Goal: Task Accomplishment & Management: Use online tool/utility

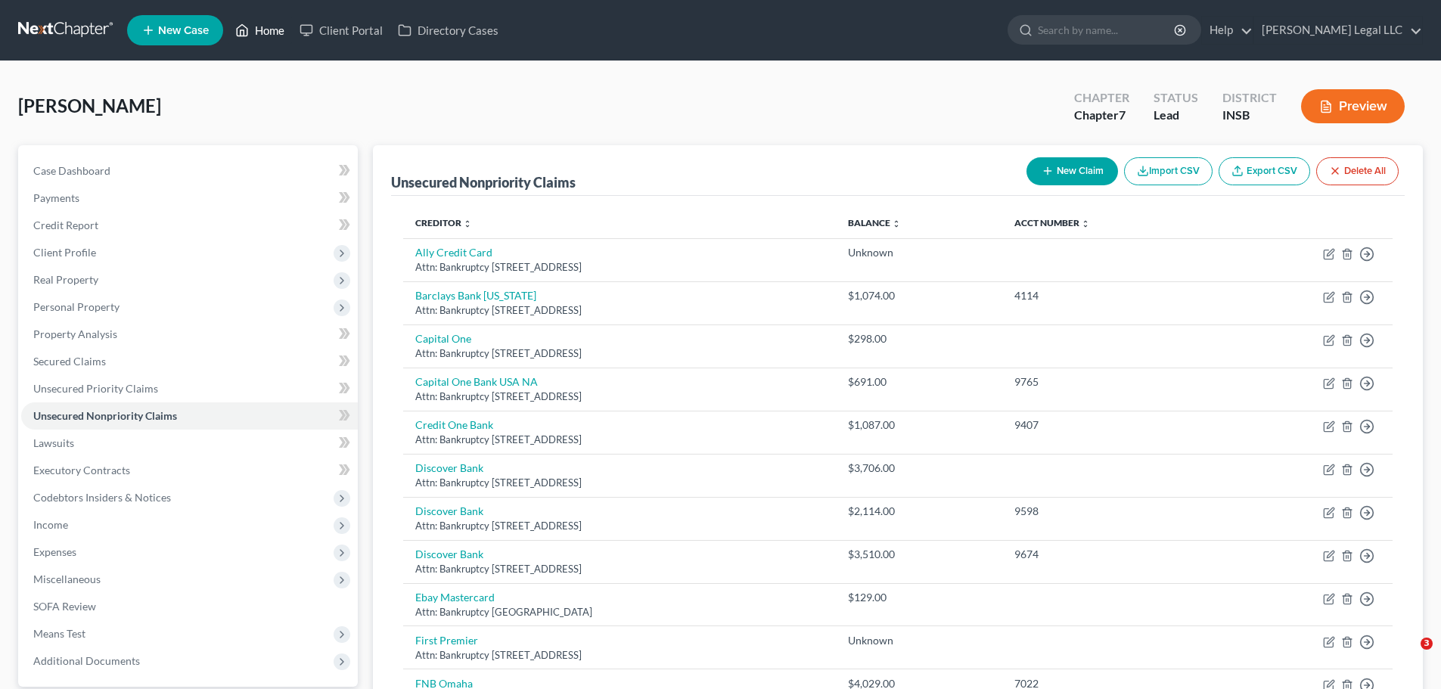
click at [259, 37] on link "Home" at bounding box center [260, 30] width 64 height 27
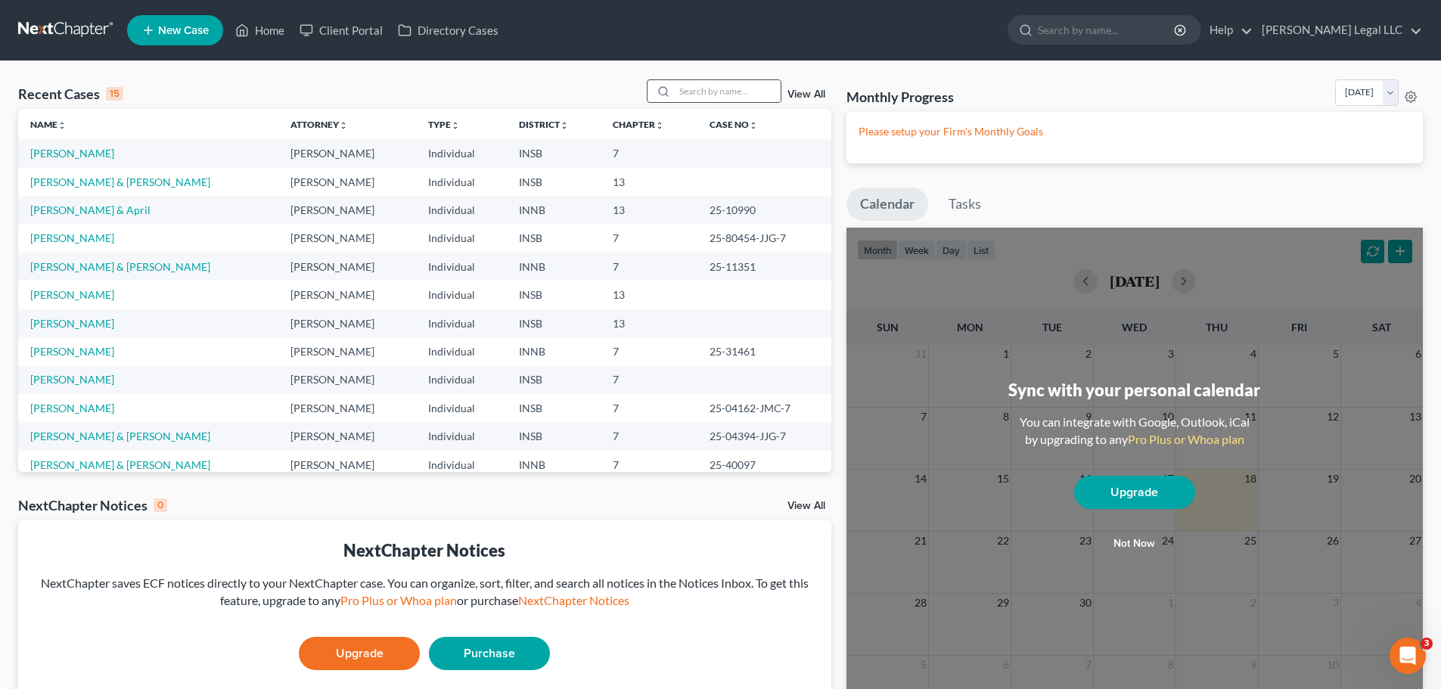
click at [667, 93] on circle at bounding box center [663, 91] width 8 height 8
click at [692, 91] on input "search" at bounding box center [728, 91] width 106 height 22
click at [70, 323] on link "[PERSON_NAME]" at bounding box center [72, 323] width 84 height 13
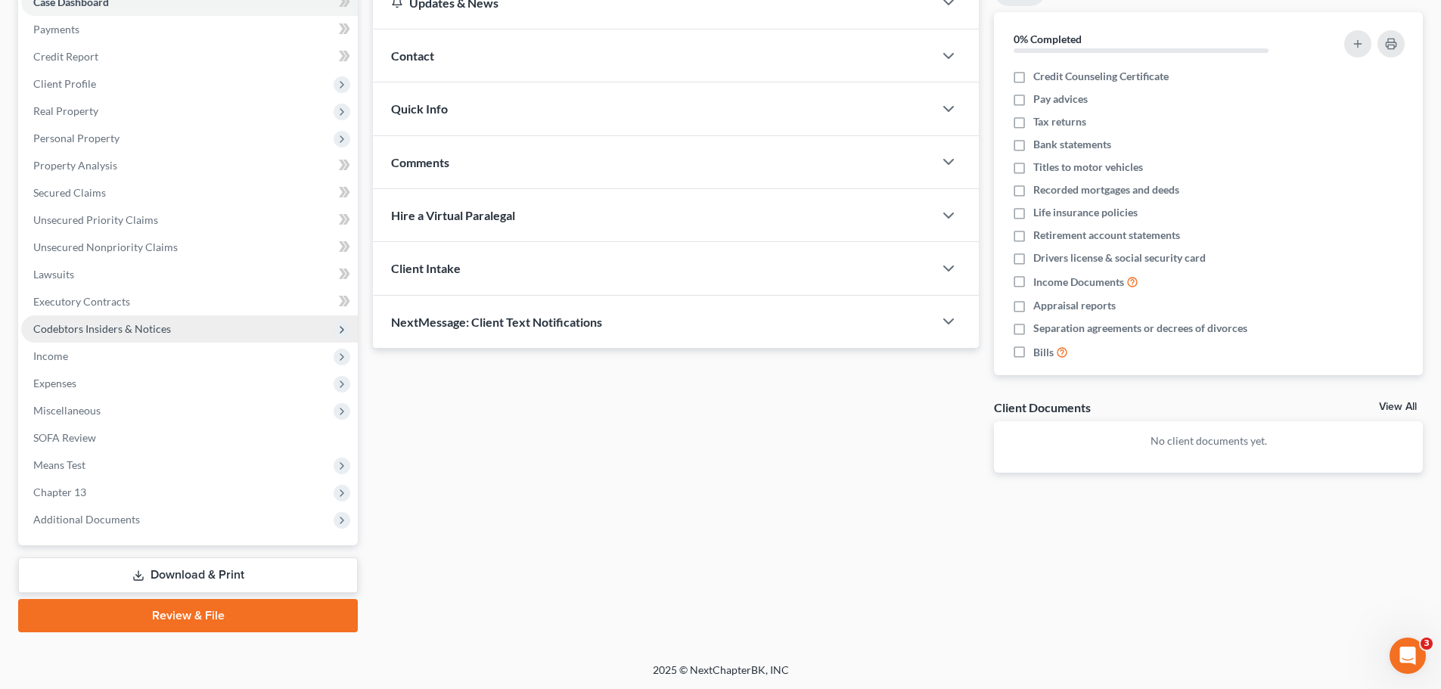
scroll to position [169, 0]
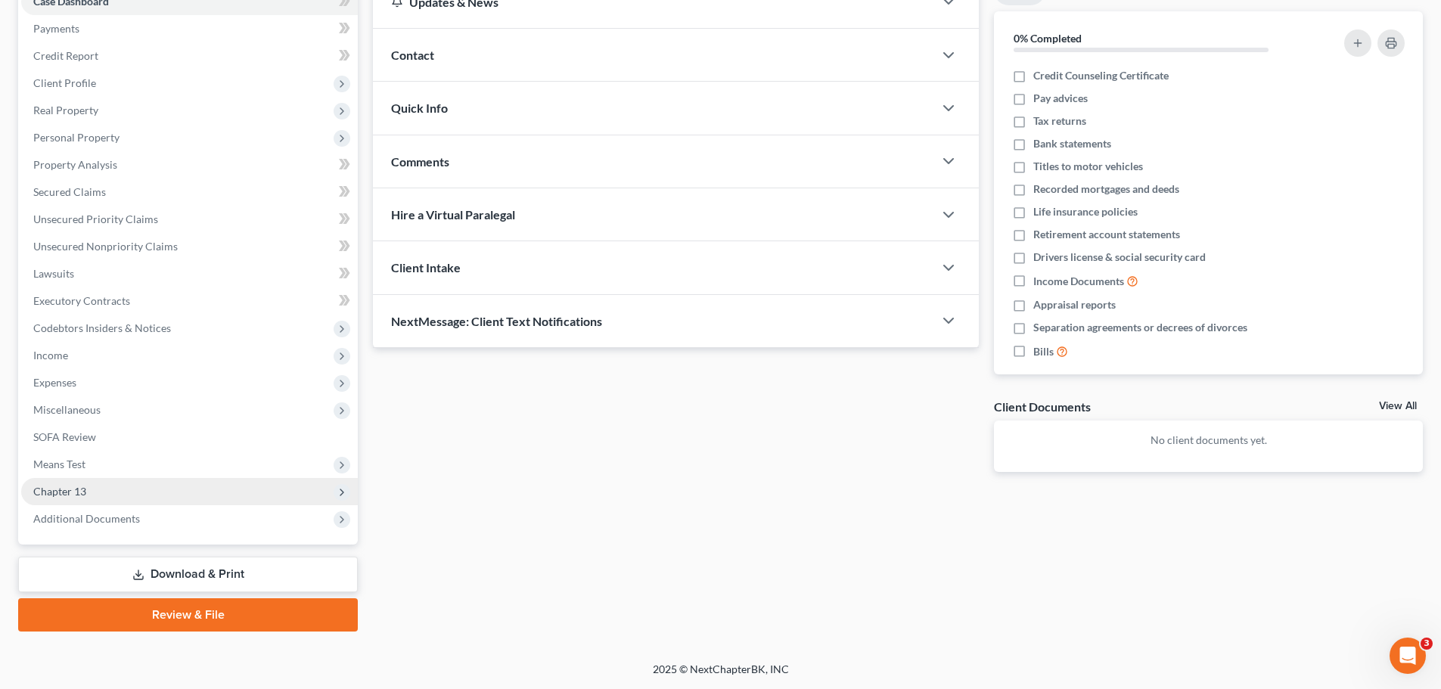
click at [73, 493] on span "Chapter 13" at bounding box center [59, 491] width 53 height 13
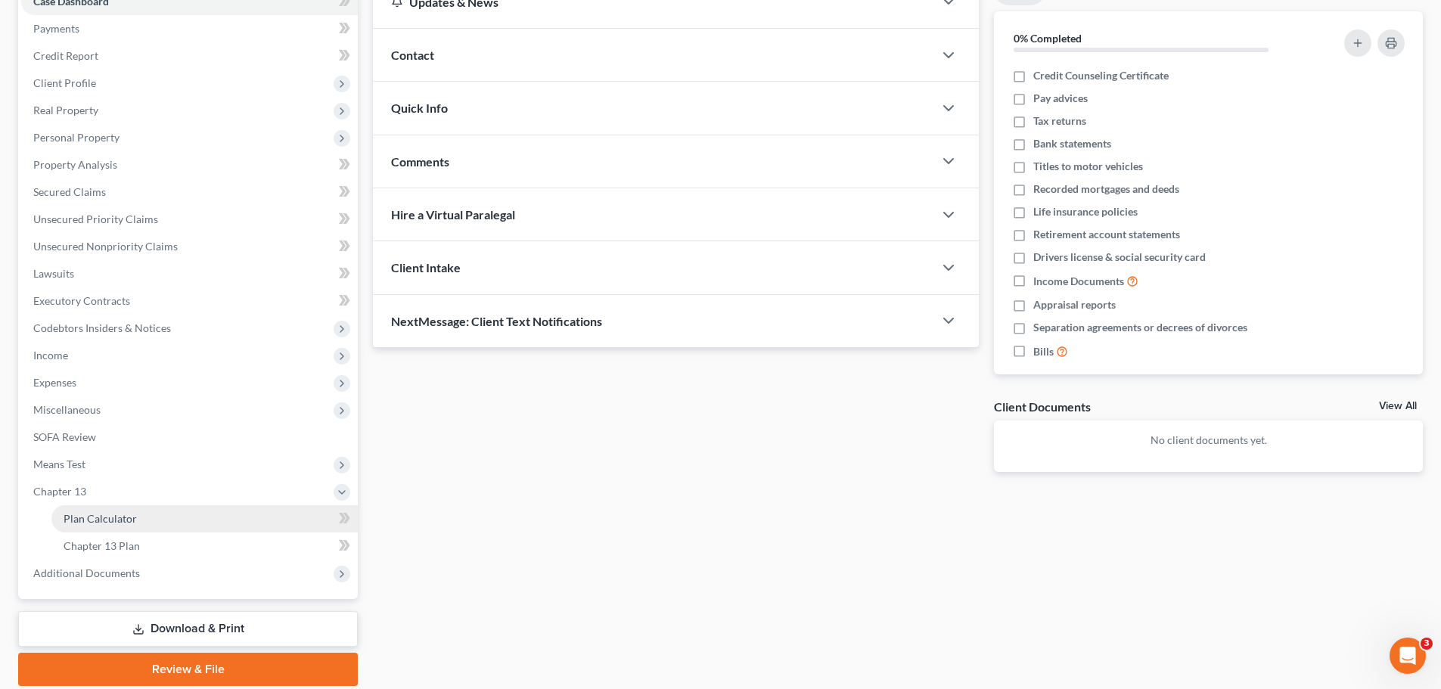
click at [86, 512] on span "Plan Calculator" at bounding box center [100, 518] width 73 height 13
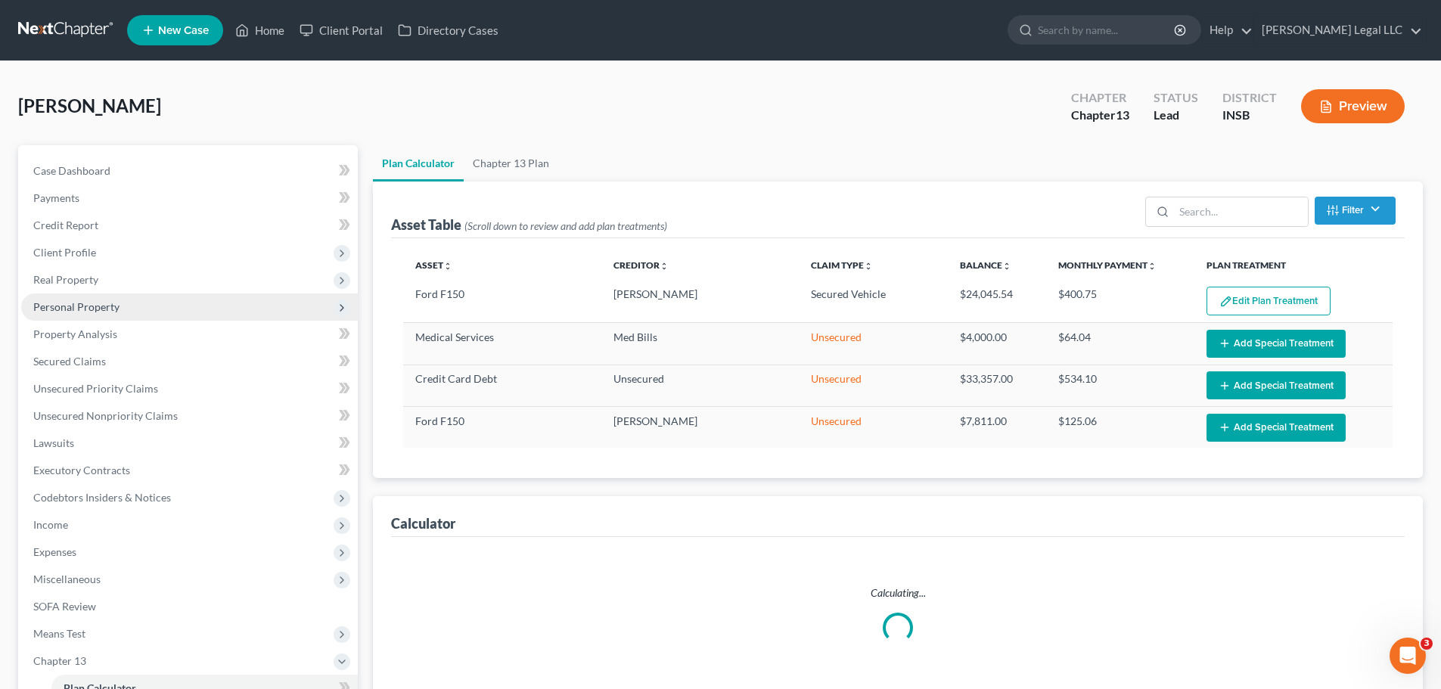
select select "59"
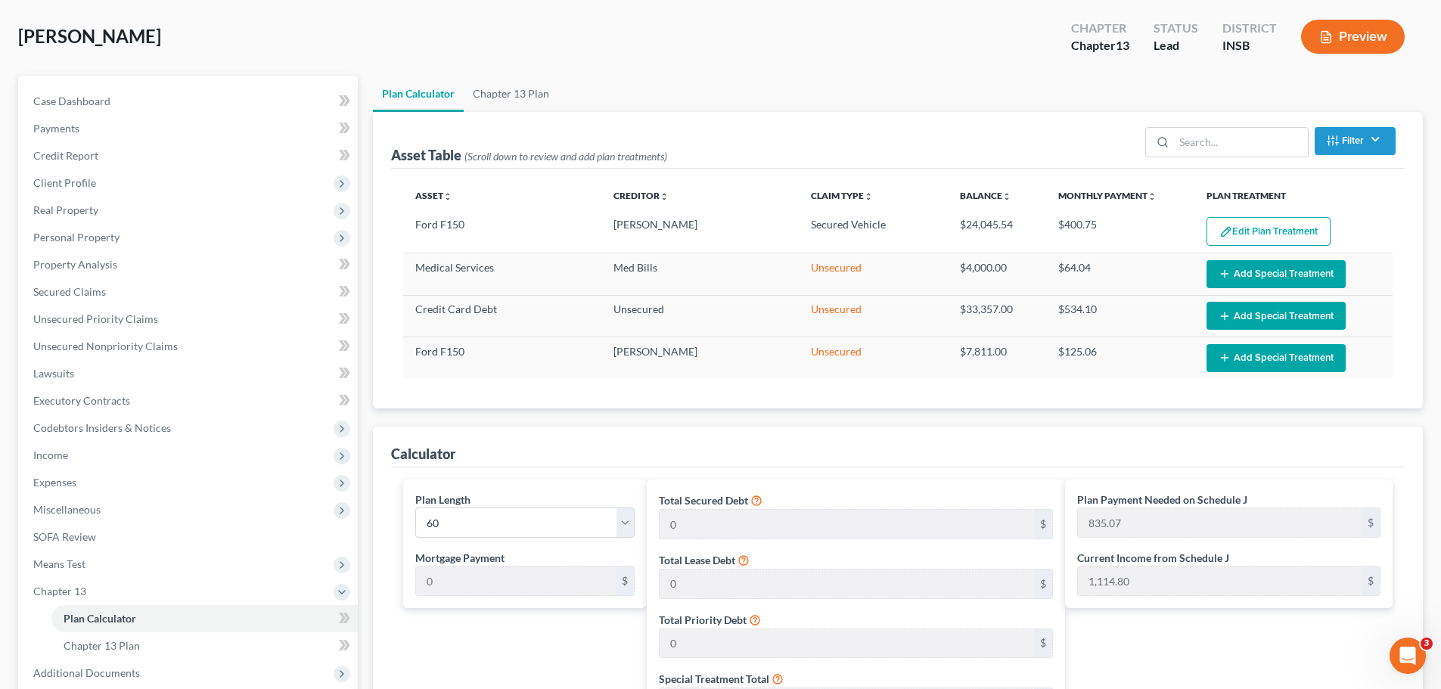
scroll to position [372, 0]
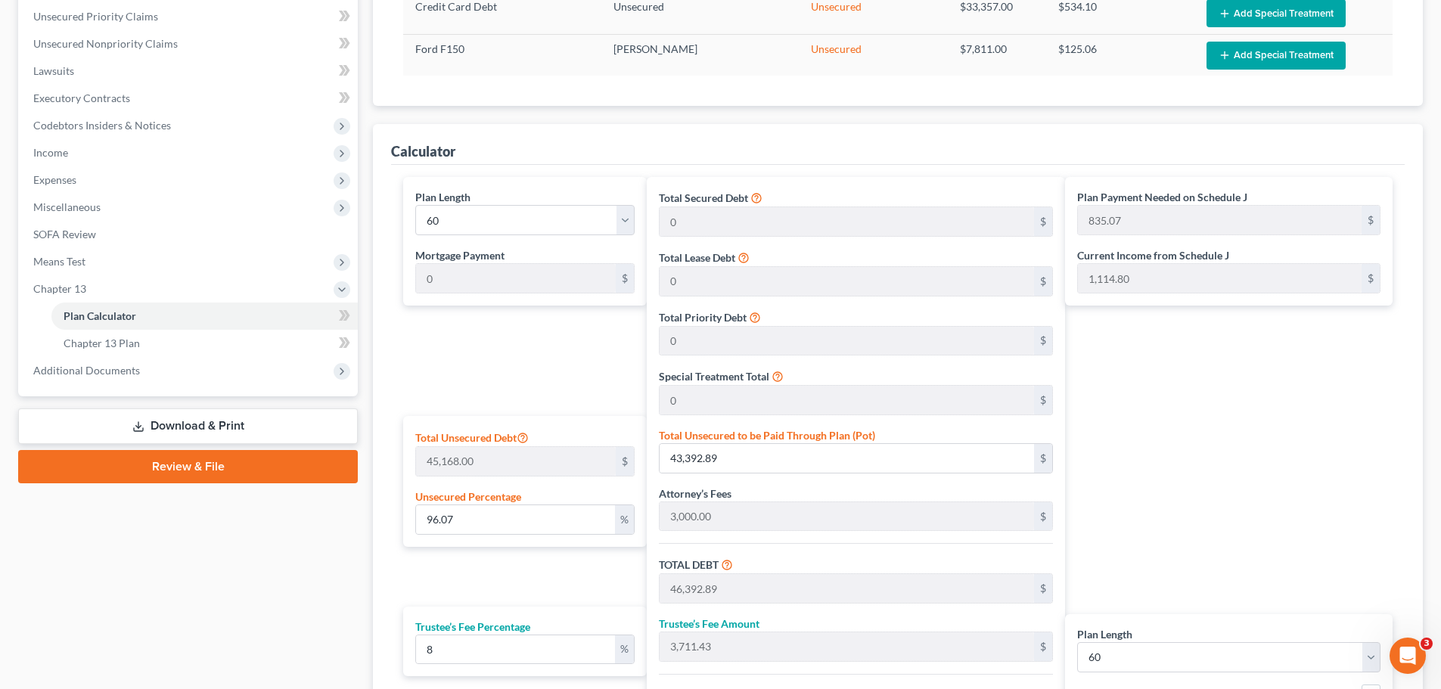
click at [392, 370] on div "Plan Length 1 2 3 4 5 6 7 8 9 10 11 12 13 14 15 16 17 18 19 20 21 22 23 24 25 2…" at bounding box center [897, 487] width 1013 height 644
click at [1239, 350] on div "Plan Payment Needed on Schedule J 835.07 $ Current Income from Schedule J 1,114…" at bounding box center [1232, 484] width 335 height 614
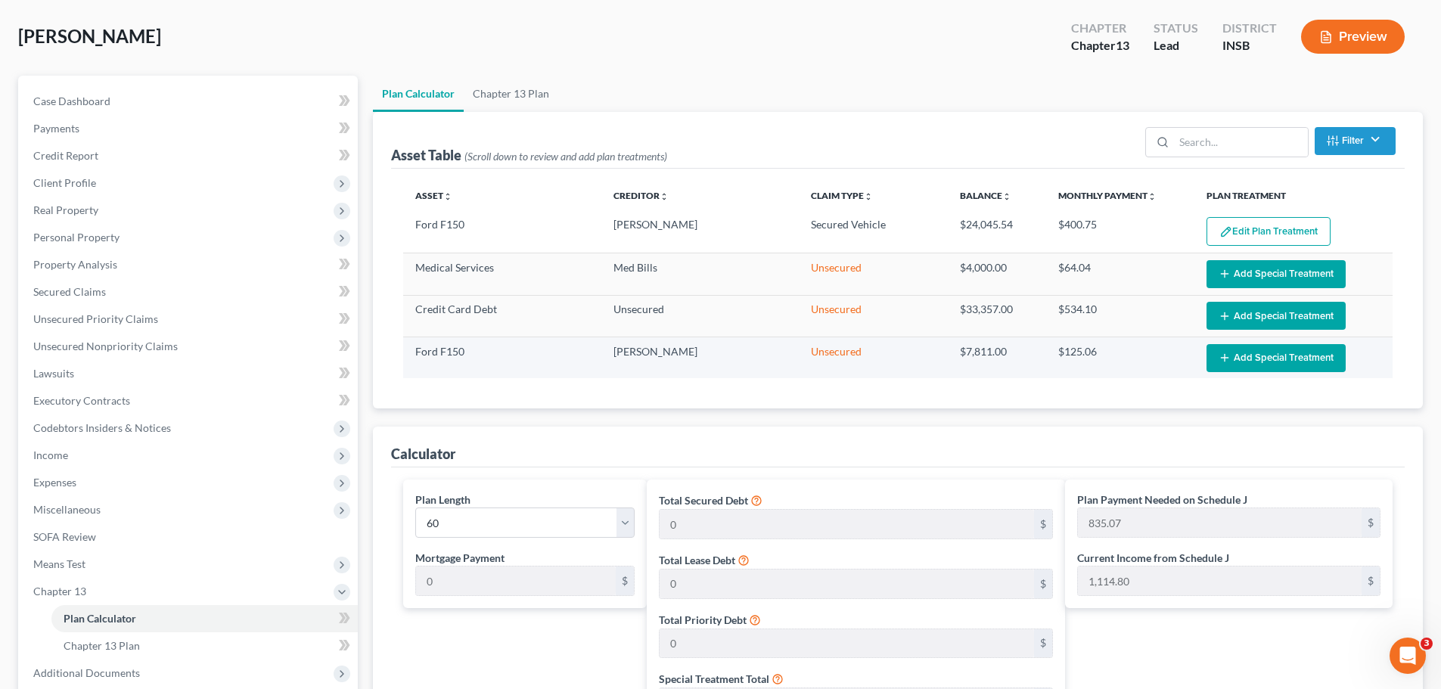
scroll to position [0, 0]
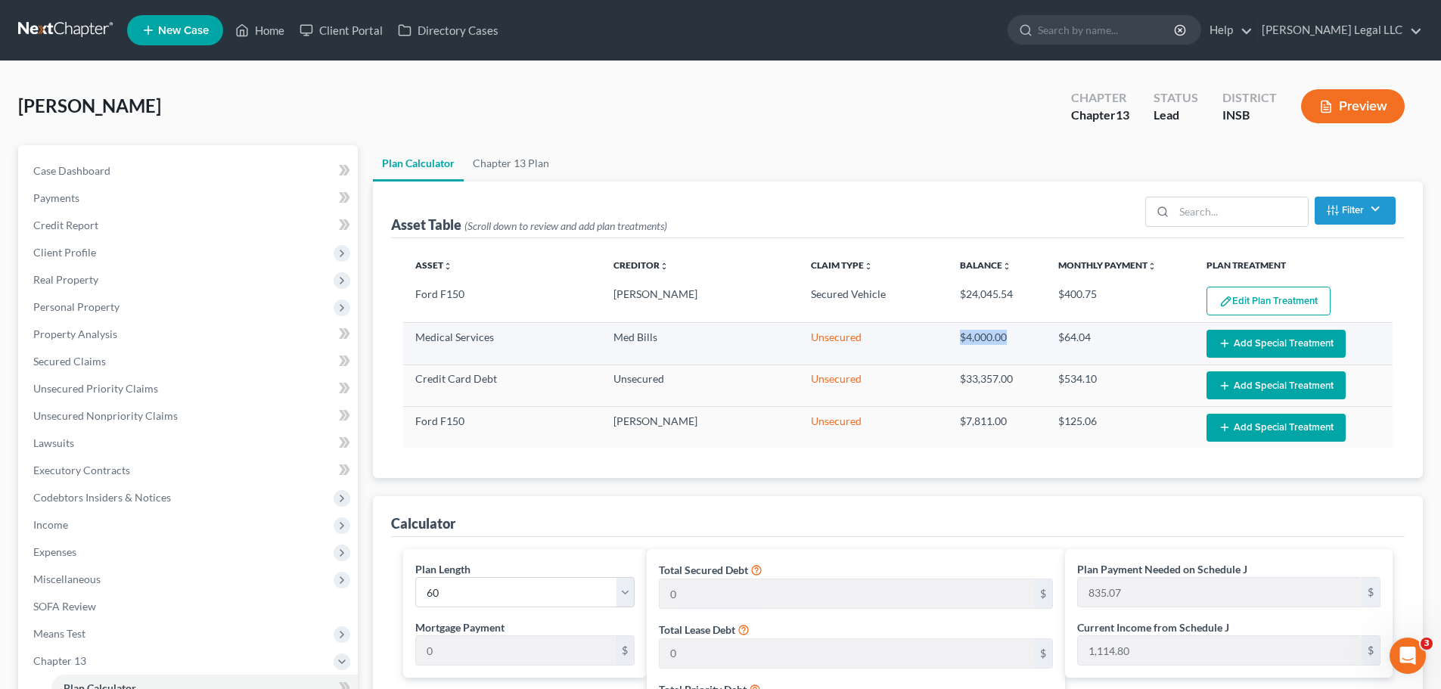
drag, startPoint x: 942, startPoint y: 333, endPoint x: 1044, endPoint y: 337, distance: 102.2
click at [1044, 337] on tr "Medical Services Med Bills Unsecured $4,000.00 Unknown $64.04 Edit Special Trea…" at bounding box center [897, 344] width 989 height 42
click at [1031, 337] on td "$4,000.00" at bounding box center [997, 344] width 99 height 42
click at [49, 359] on span "Secured Claims" at bounding box center [69, 361] width 73 height 13
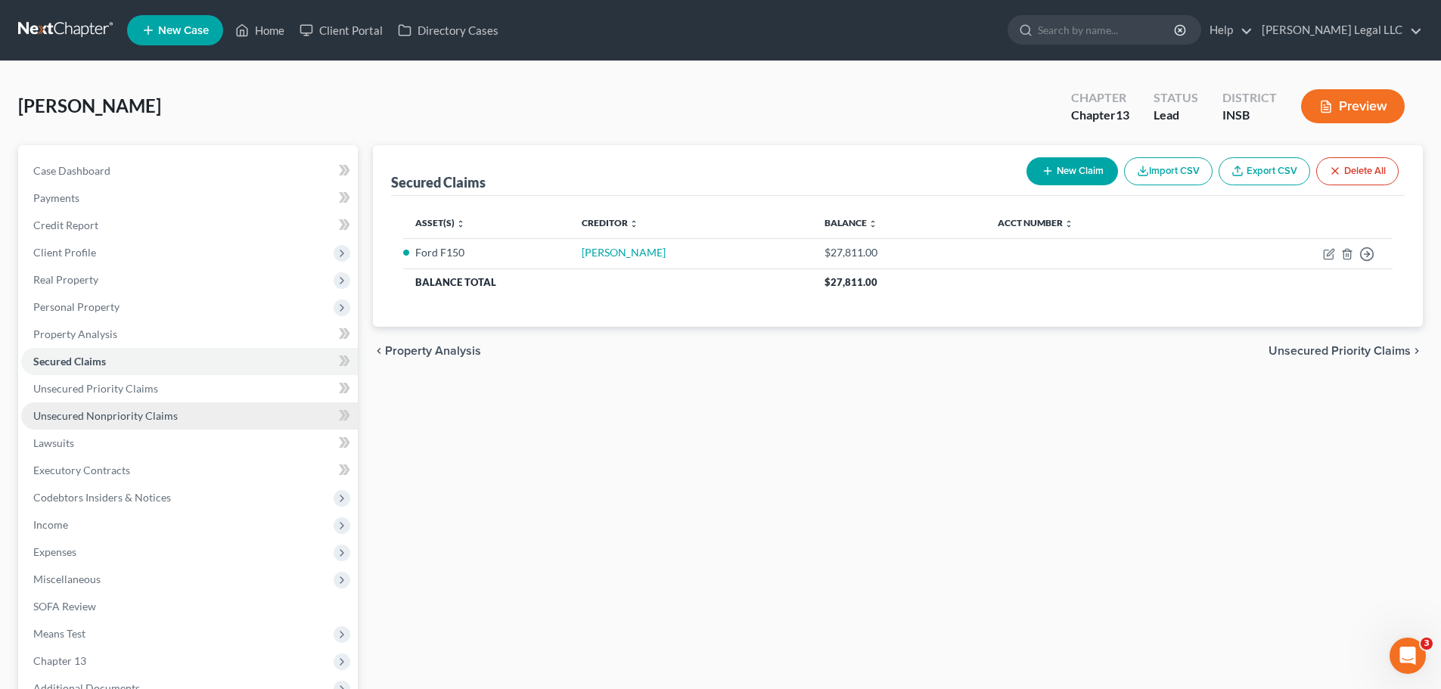
drag, startPoint x: 70, startPoint y: 427, endPoint x: 77, endPoint y: 402, distance: 26.6
click at [71, 427] on link "Unsecured Nonpriority Claims" at bounding box center [189, 415] width 337 height 27
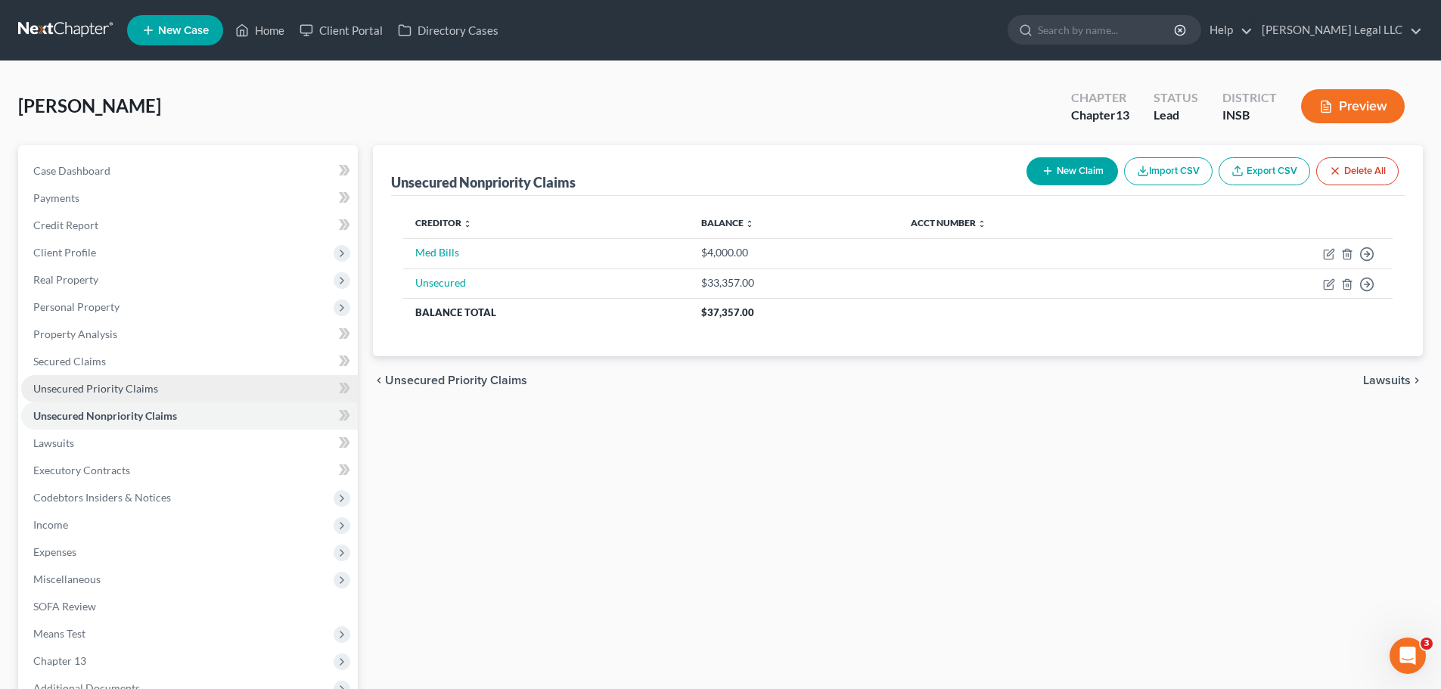
click at [79, 396] on link "Unsecured Priority Claims" at bounding box center [189, 388] width 337 height 27
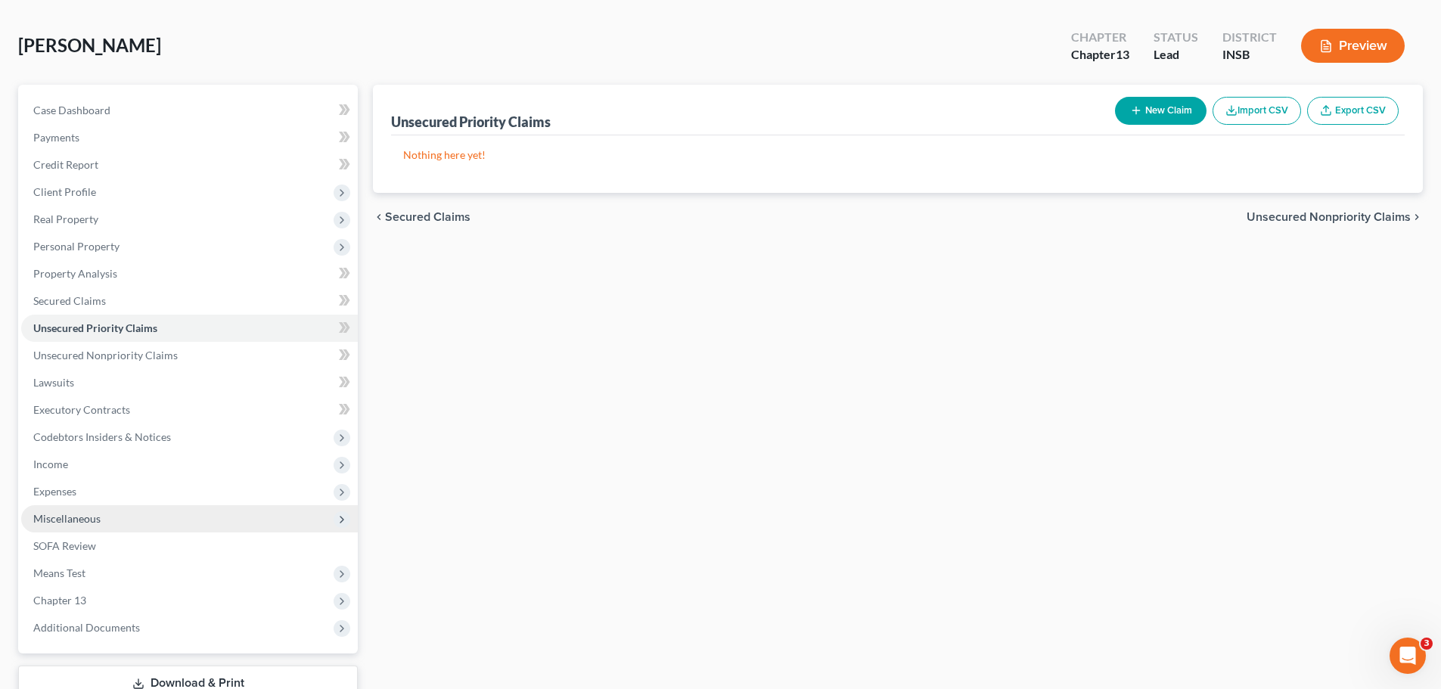
scroll to position [169, 0]
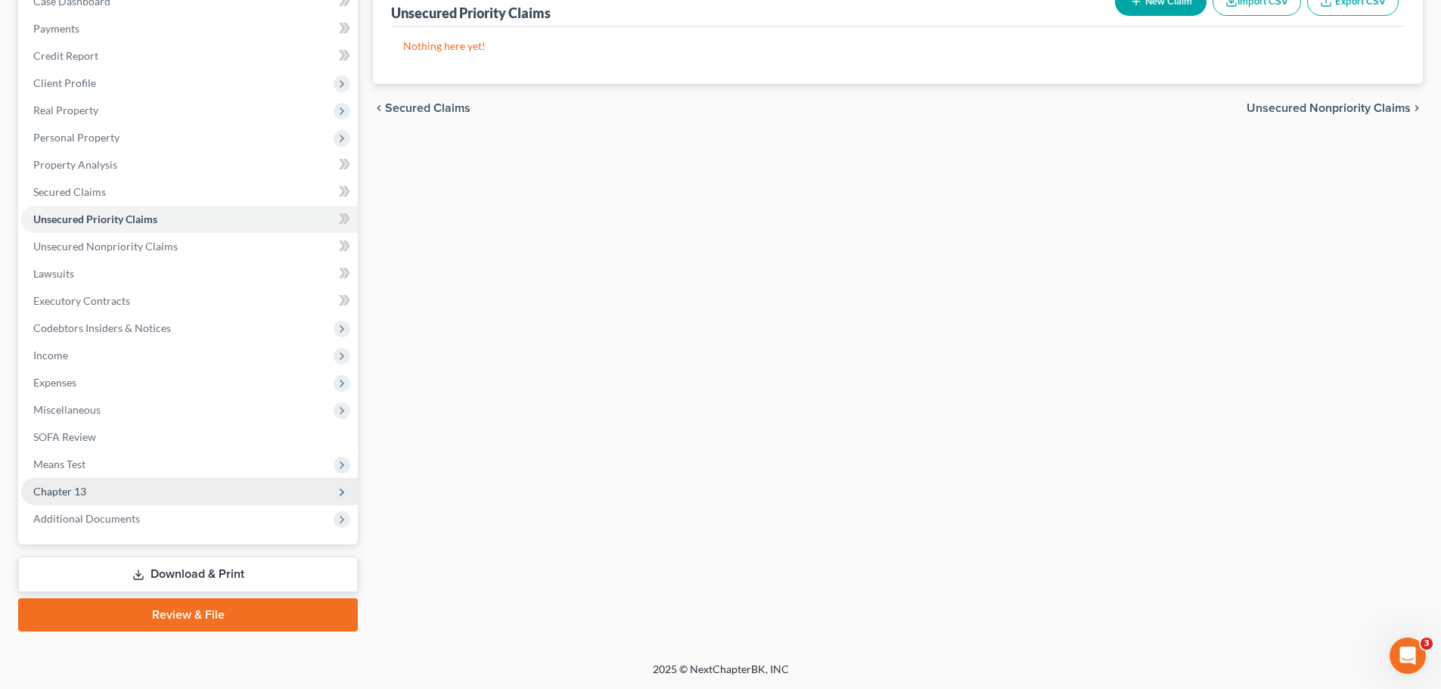
click at [80, 486] on span "Chapter 13" at bounding box center [59, 491] width 53 height 13
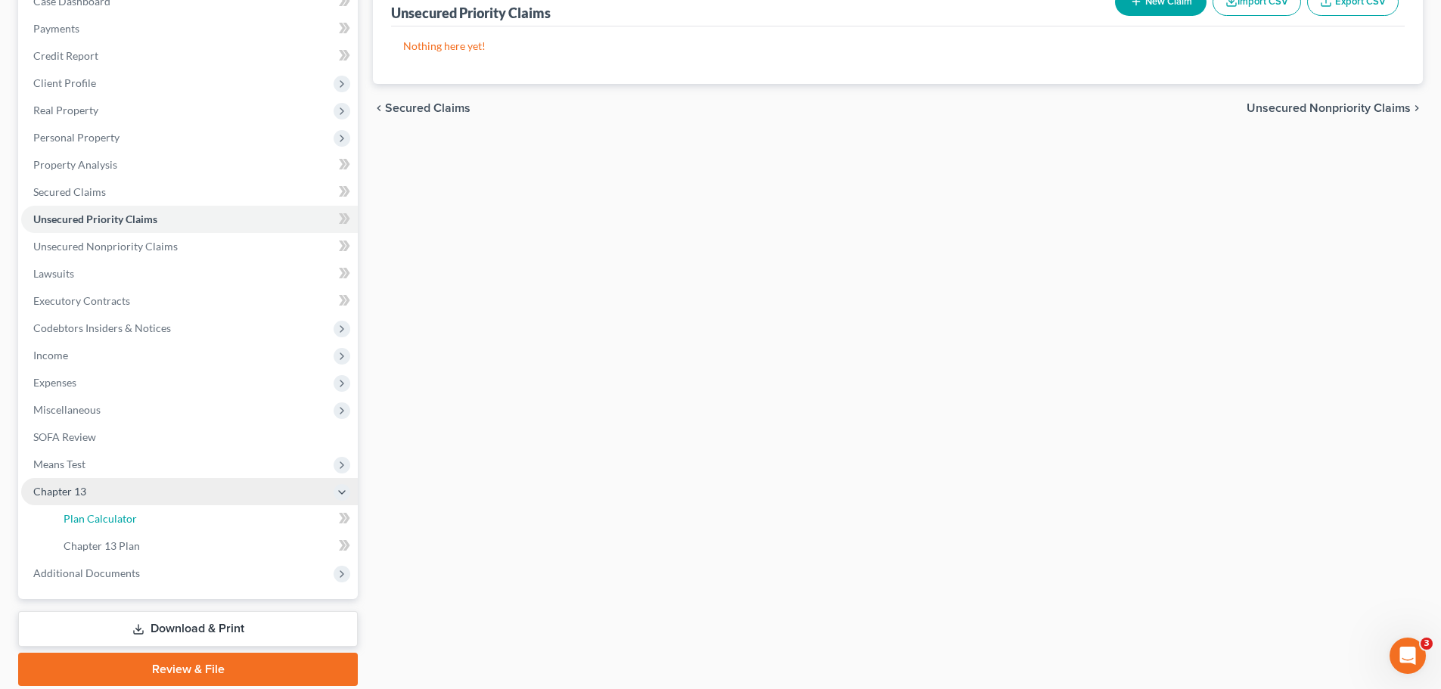
drag, startPoint x: 98, startPoint y: 513, endPoint x: 135, endPoint y: 498, distance: 39.6
click at [99, 514] on span "Plan Calculator" at bounding box center [100, 518] width 73 height 13
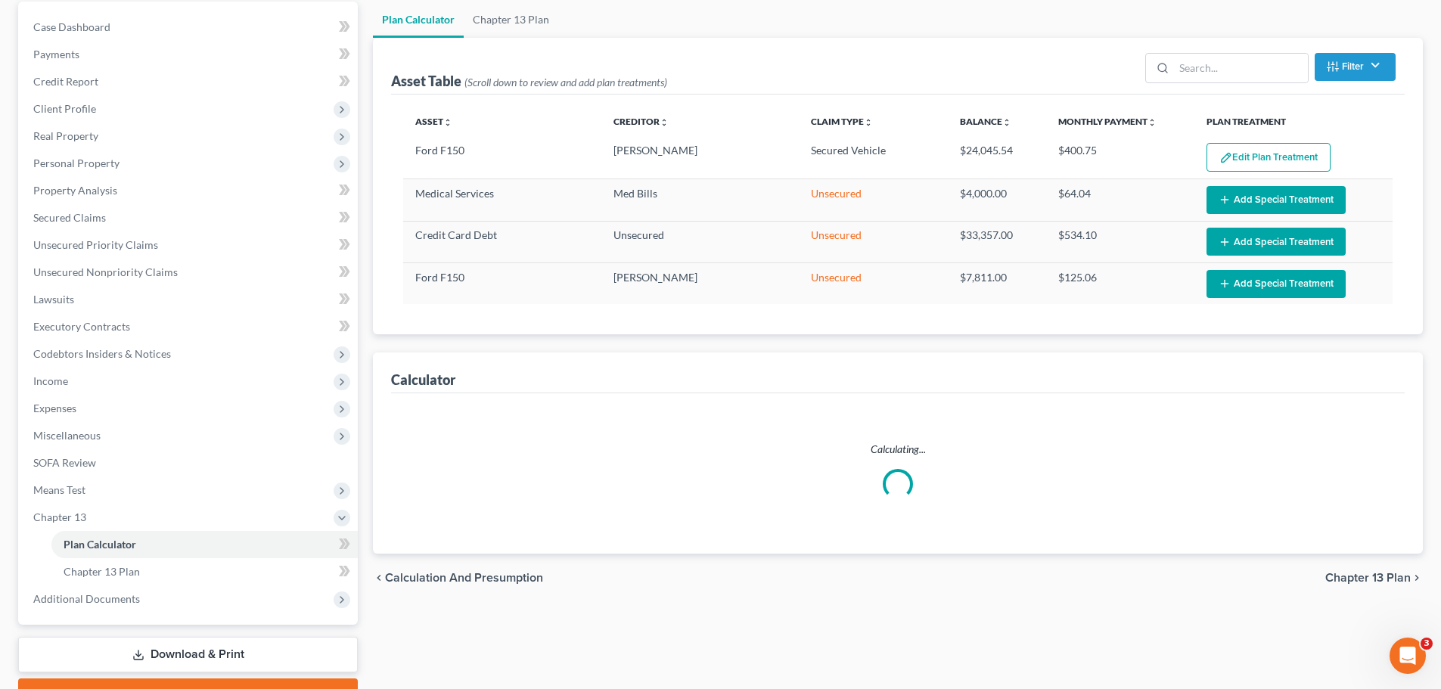
scroll to position [224, 0]
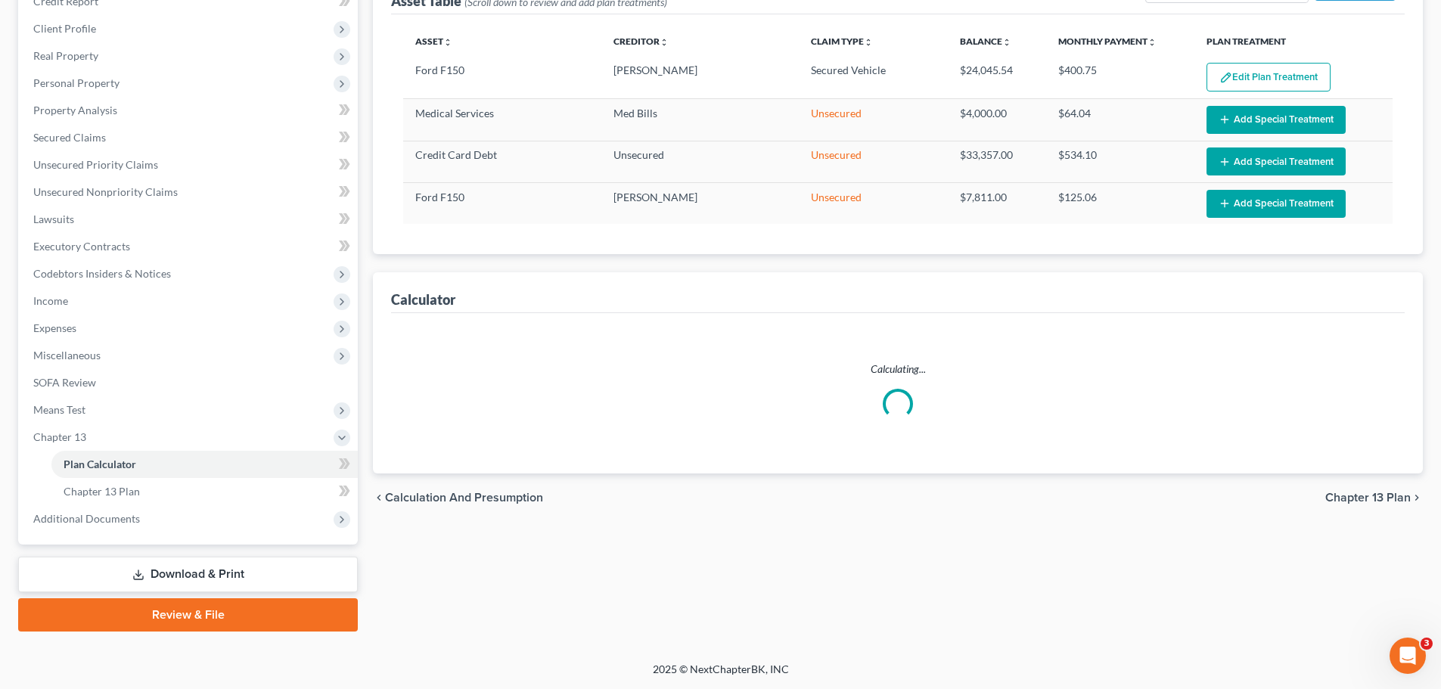
select select "59"
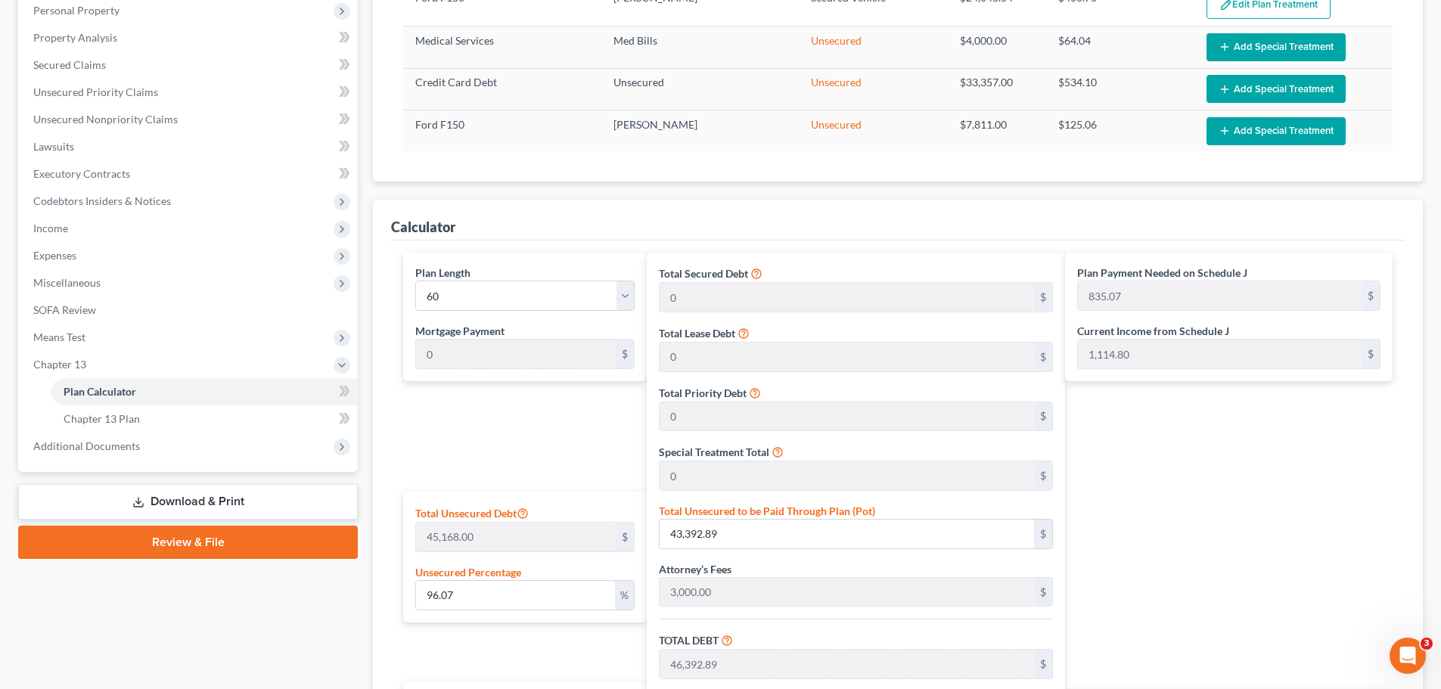
scroll to position [0, 0]
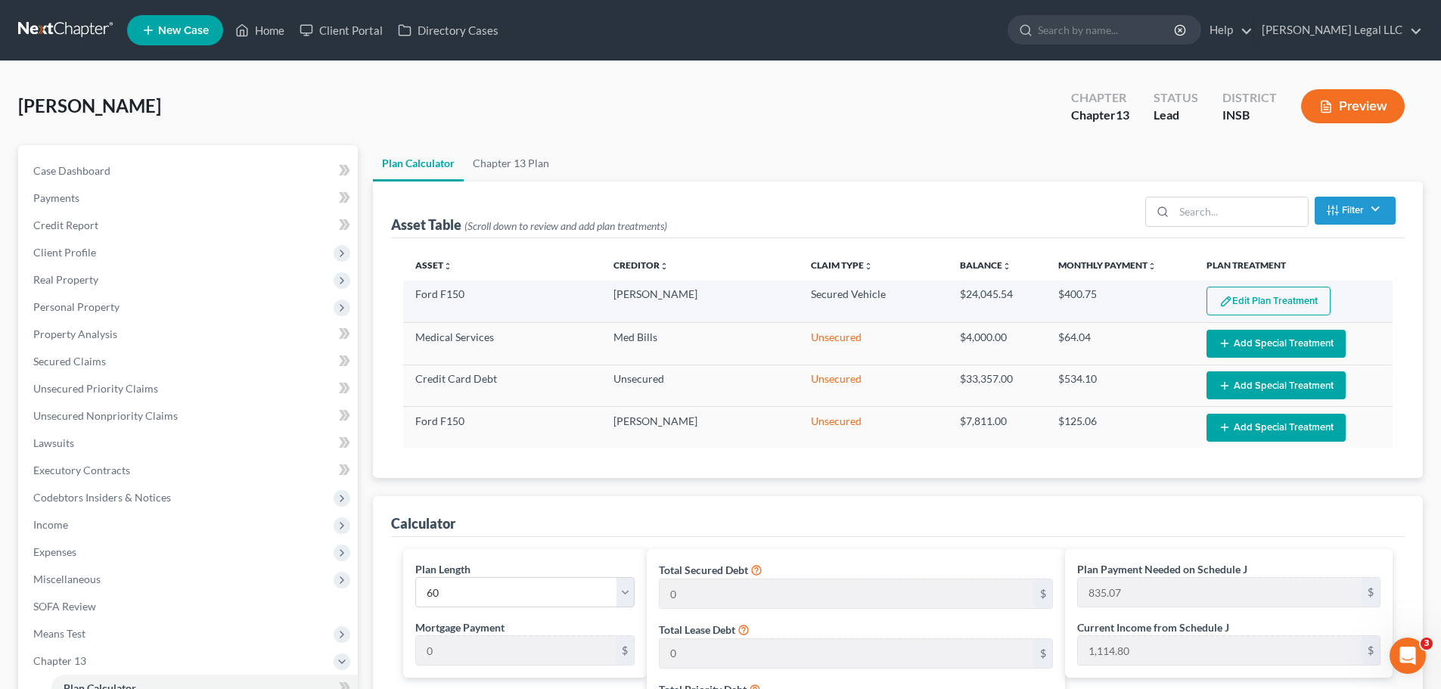
click at [1215, 291] on button "Edit Plan Treatment" at bounding box center [1268, 301] width 124 height 29
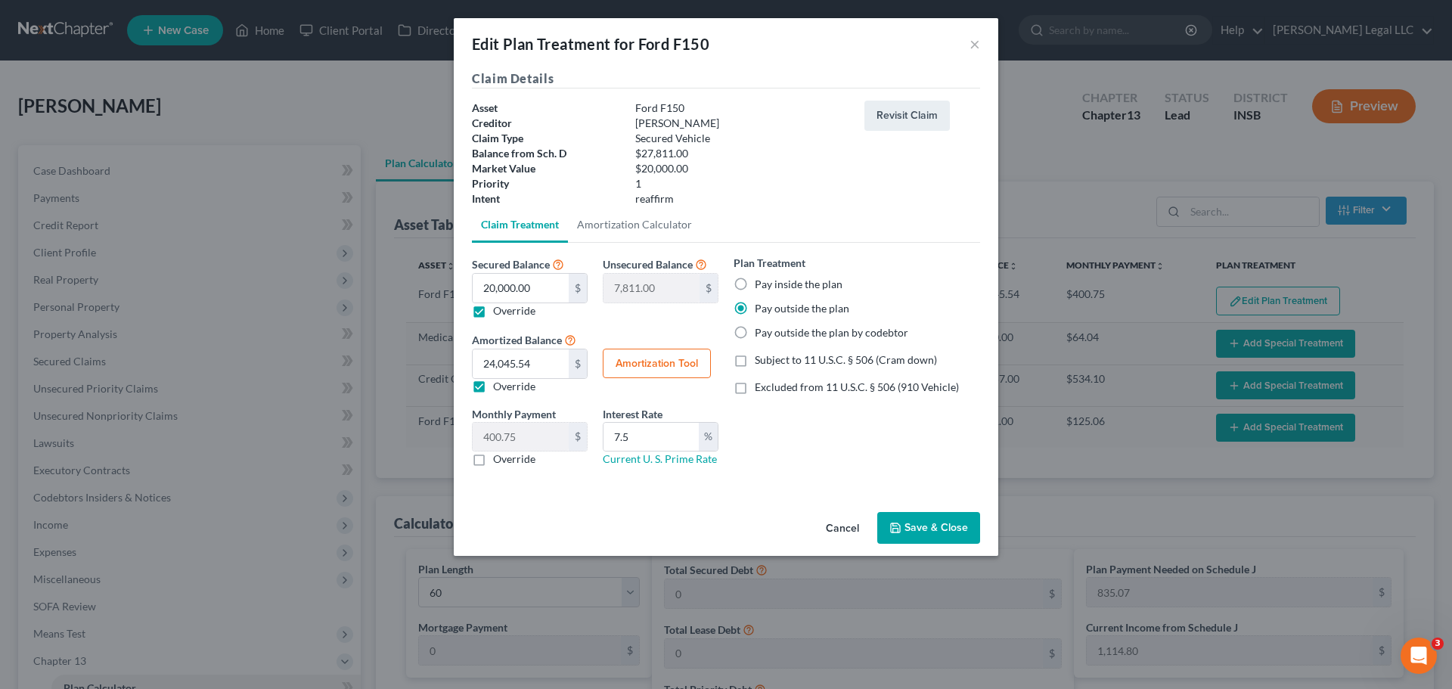
click at [755, 282] on label "Pay inside the plan" at bounding box center [799, 284] width 88 height 15
click at [761, 282] on input "Pay inside the plan" at bounding box center [766, 282] width 10 height 10
radio input "true"
click at [951, 525] on button "Save & Close" at bounding box center [928, 528] width 103 height 32
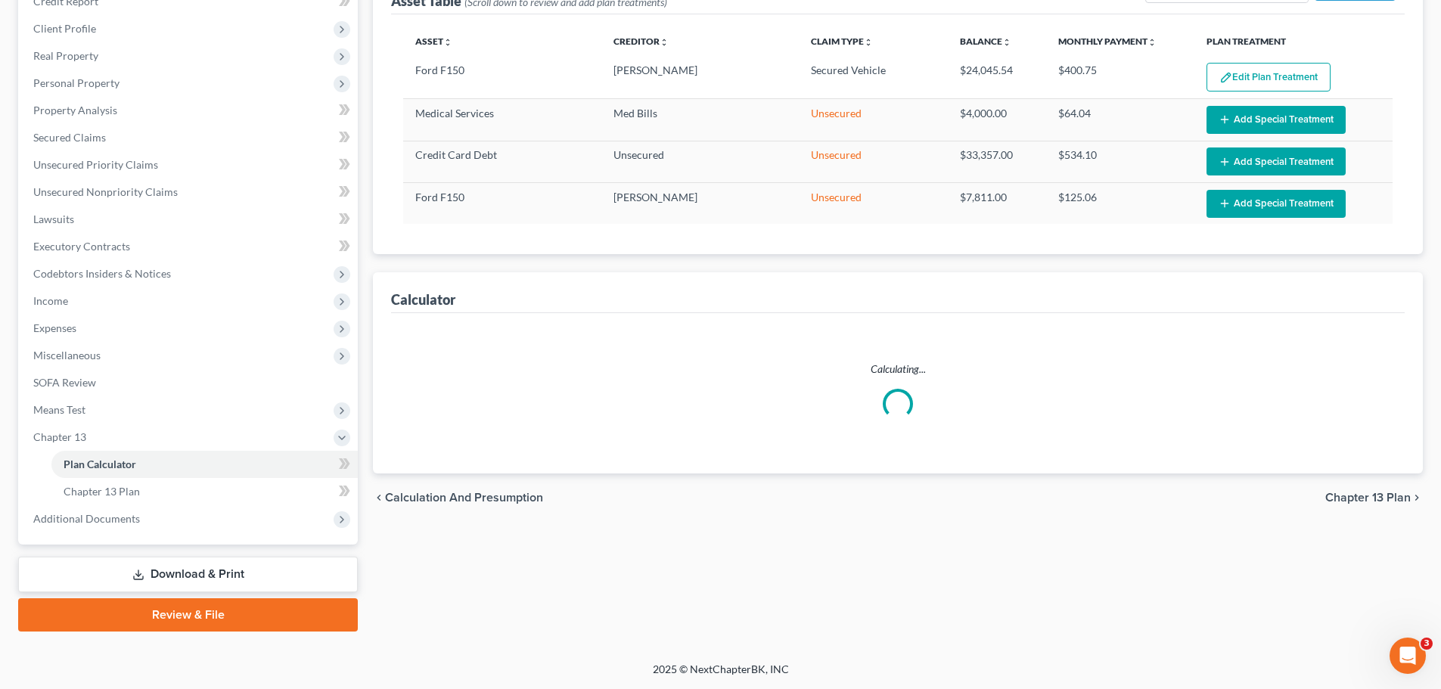
select select "59"
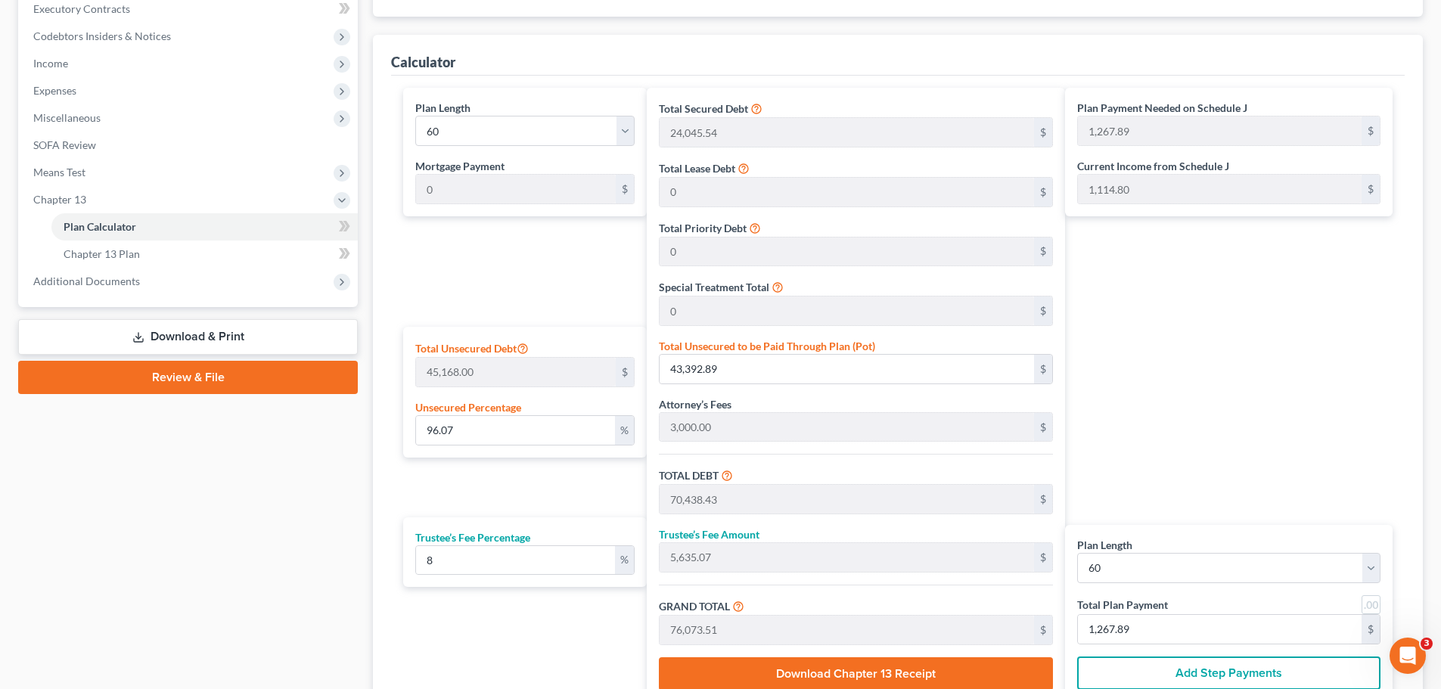
scroll to position [599, 0]
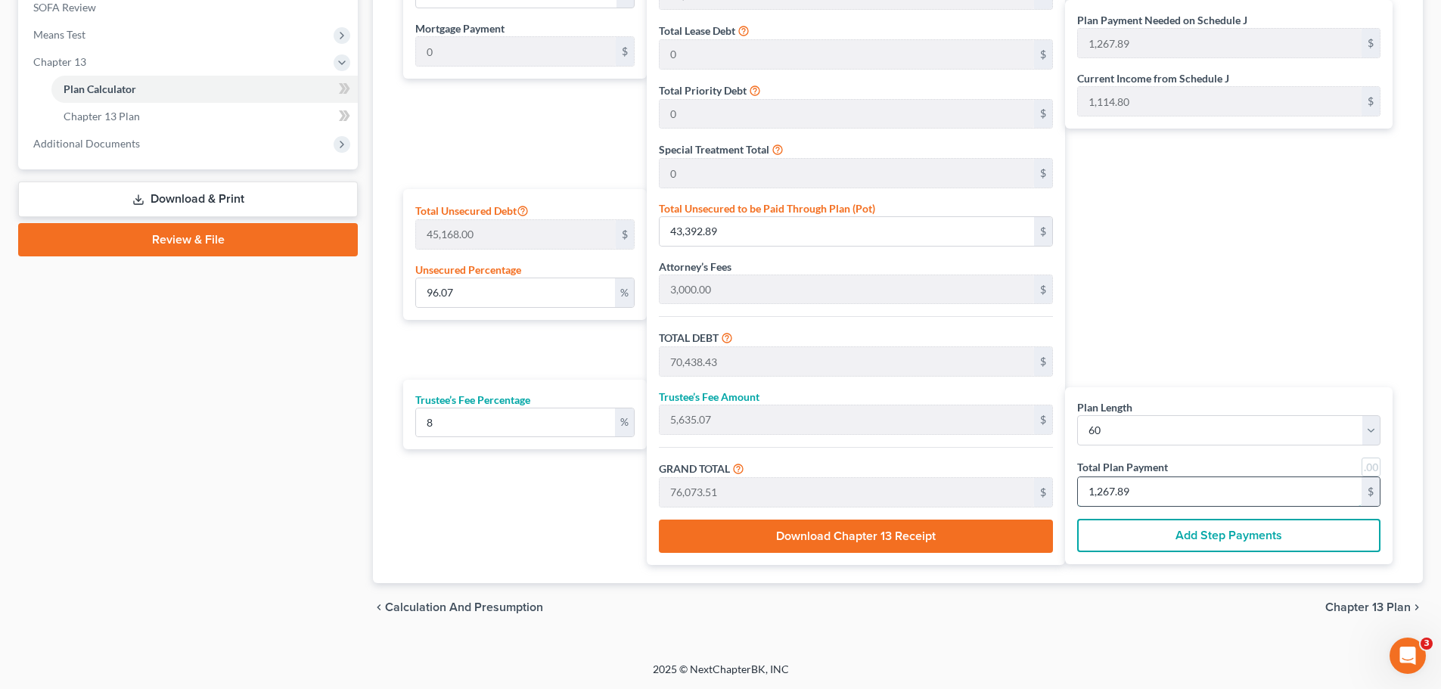
click at [1176, 495] on input "1,267.89" at bounding box center [1220, 491] width 284 height 29
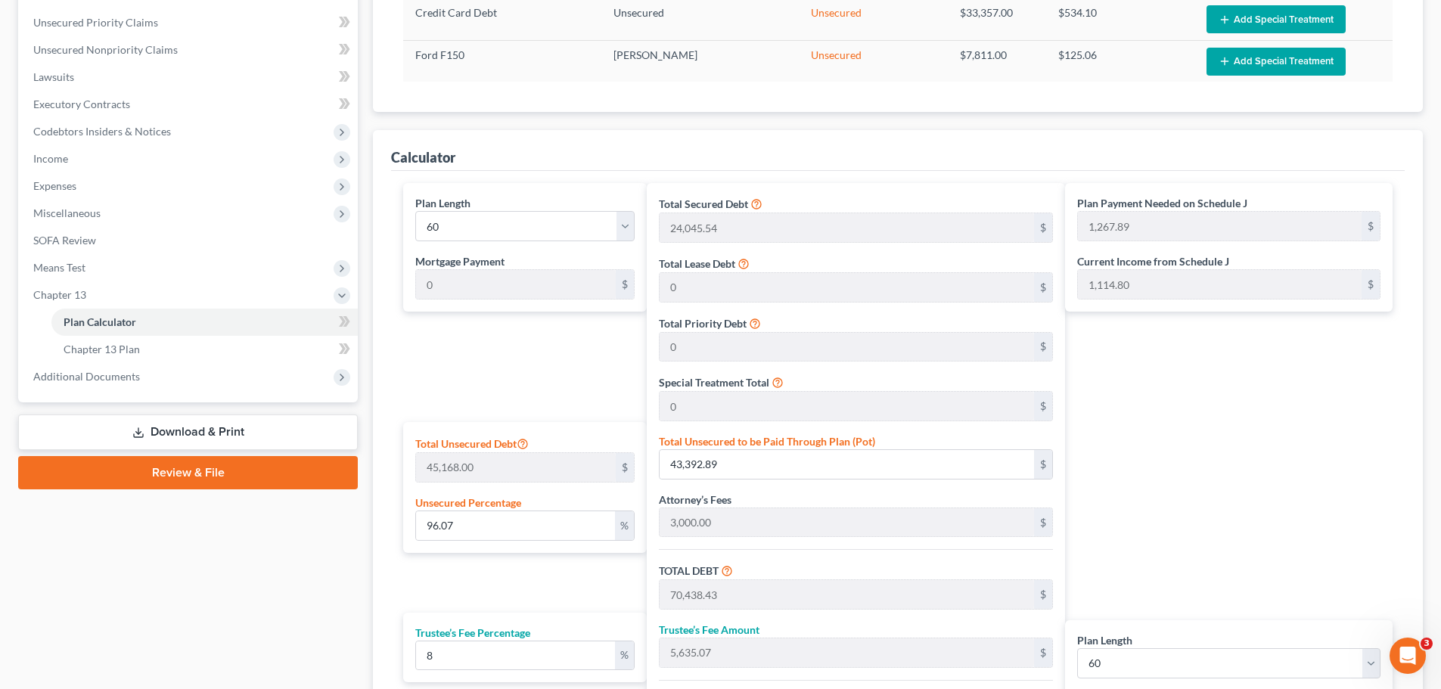
scroll to position [523, 0]
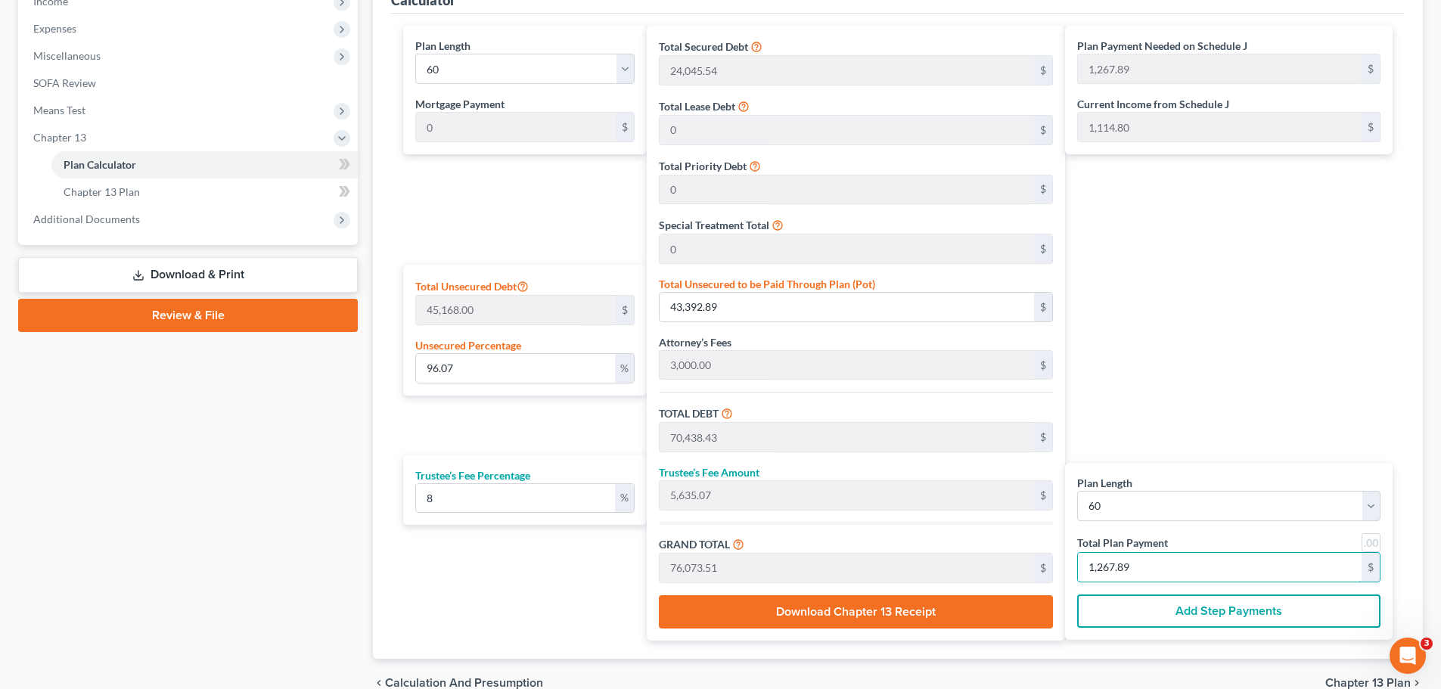
type input "1"
type input "0"
type input "666.66"
type input "53.33"
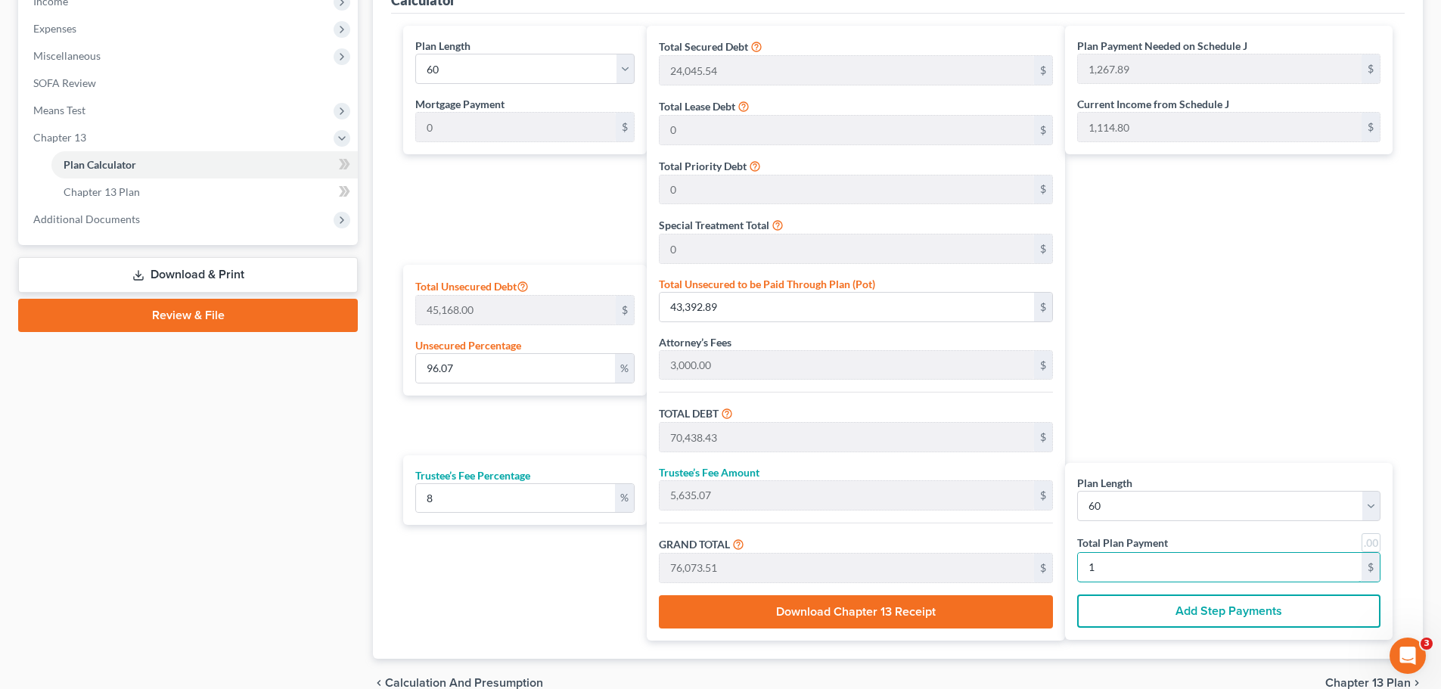
type input "720.00"
type input "12"
type input "6,944.44"
type input "555.55"
type input "7,500.00"
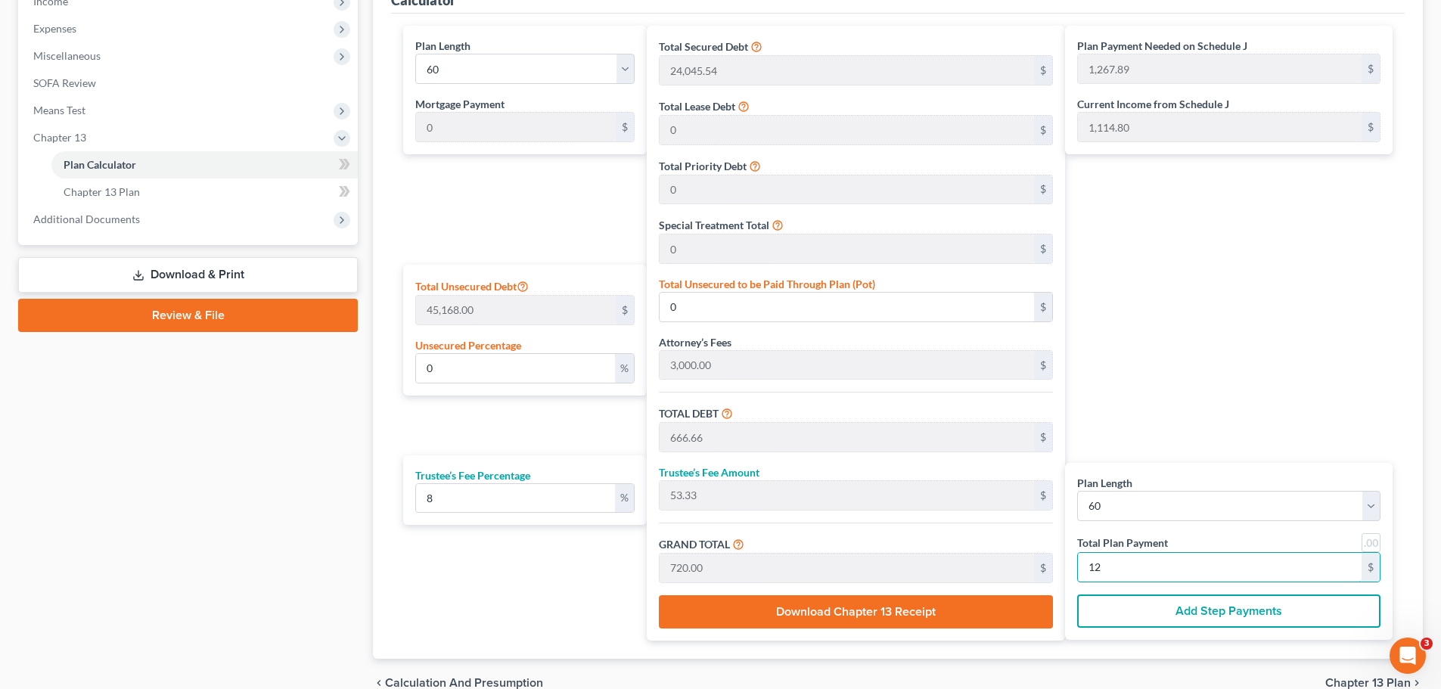
type input "125"
type input "93.87"
type input "42,398.90"
type input "69,444.44"
type input "5,555.55"
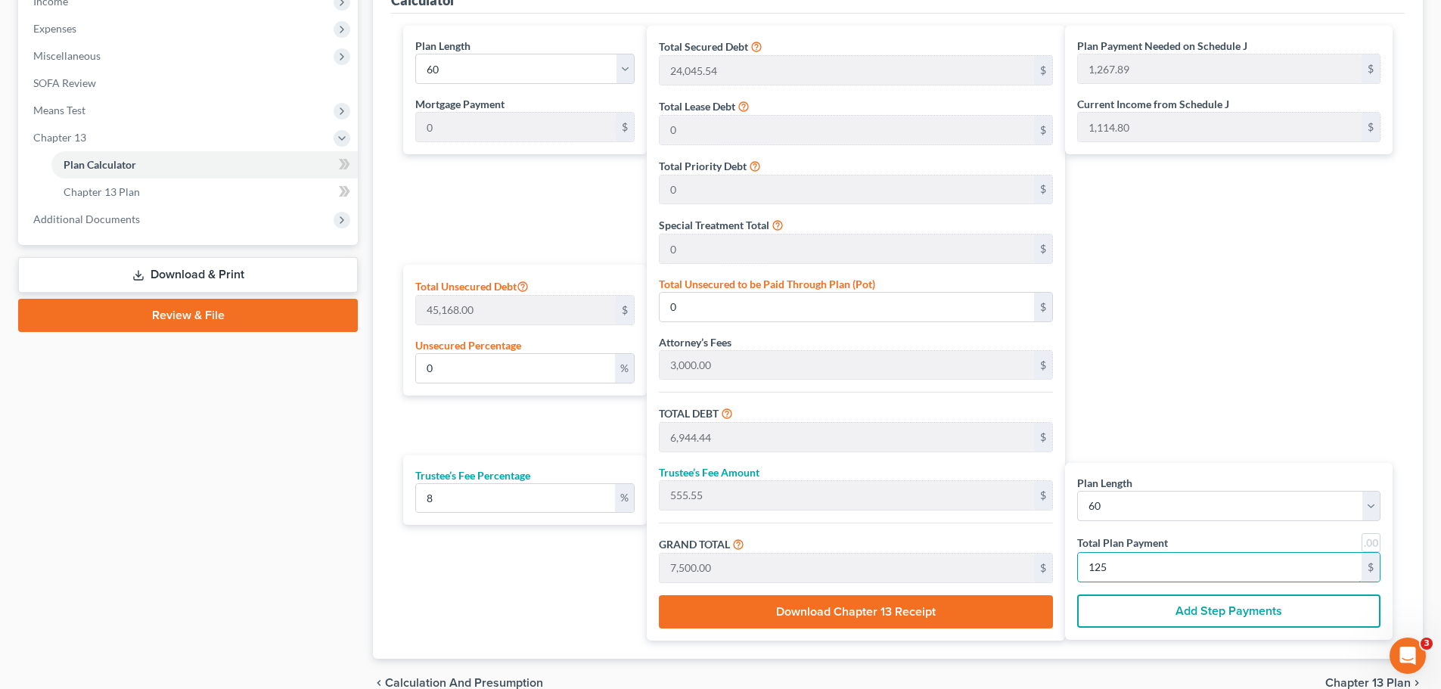
type input "75,000.00"
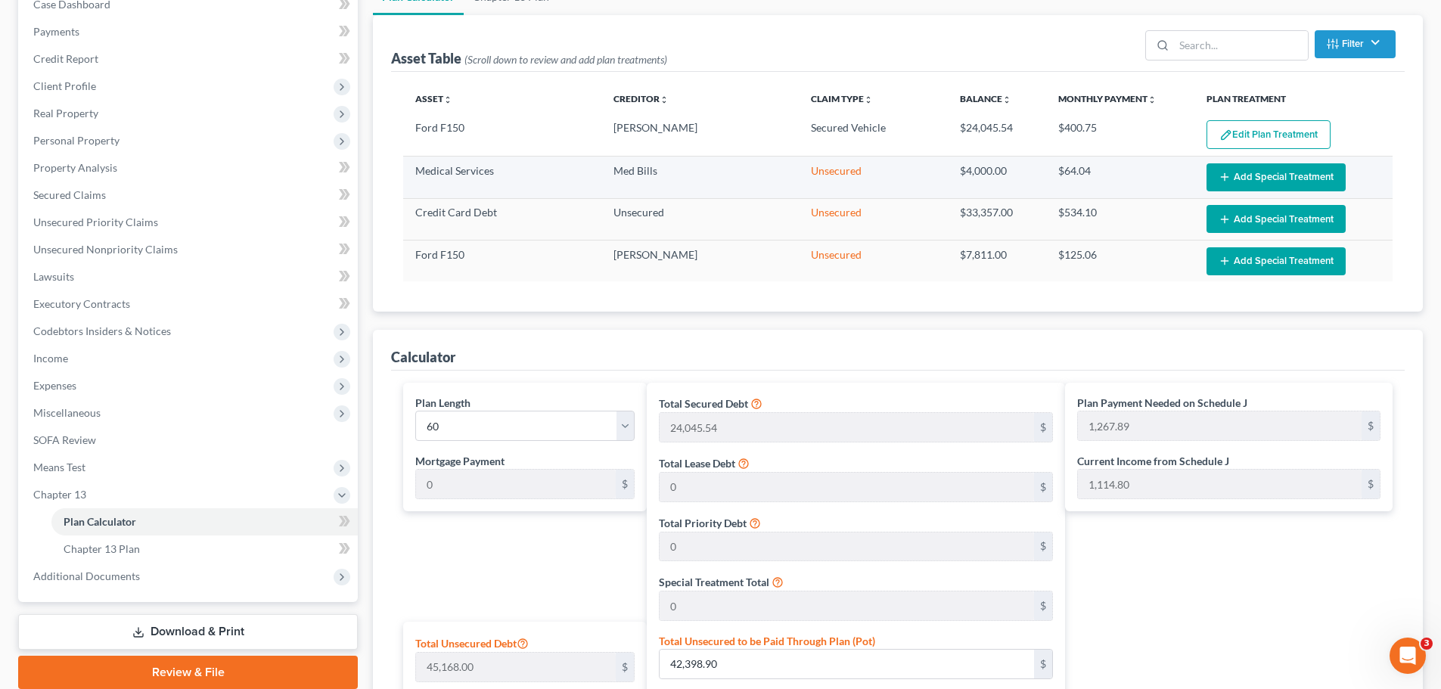
scroll to position [151, 0]
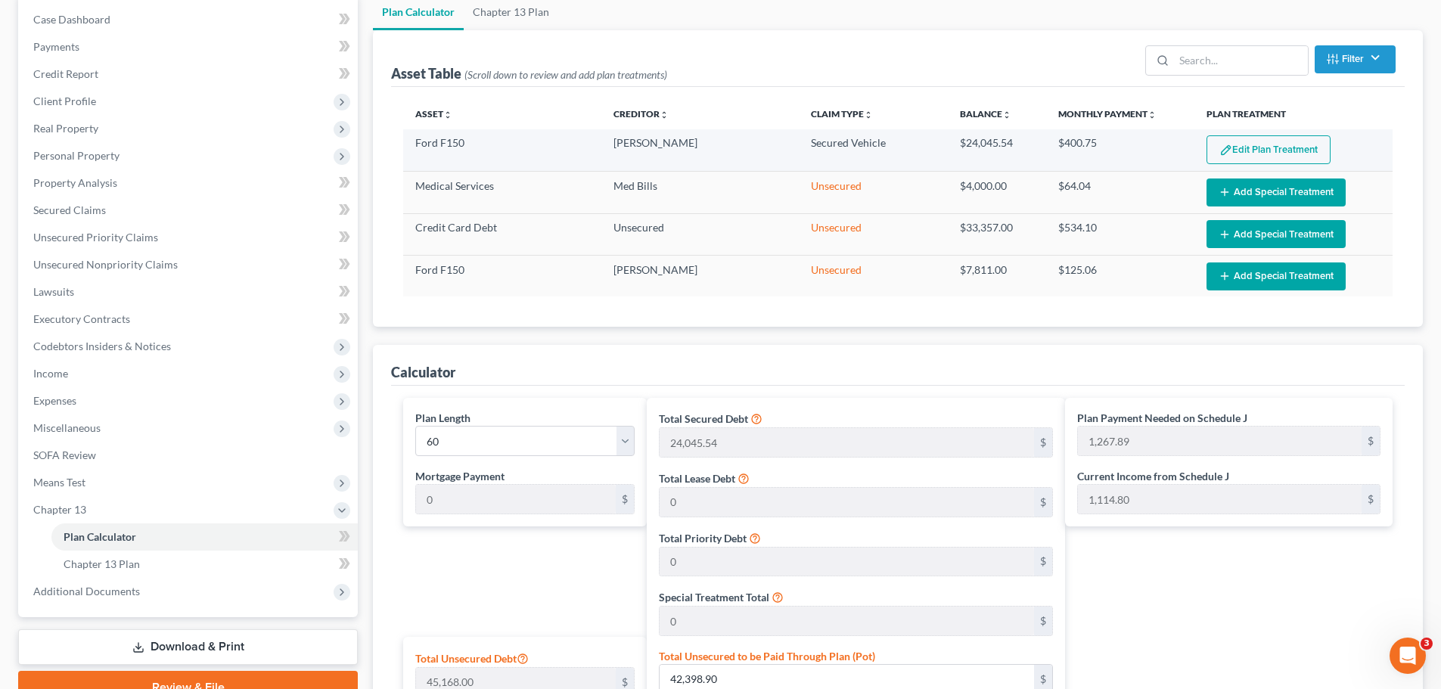
type input "1,250"
click at [1250, 148] on button "Edit Plan Treatment" at bounding box center [1268, 149] width 124 height 29
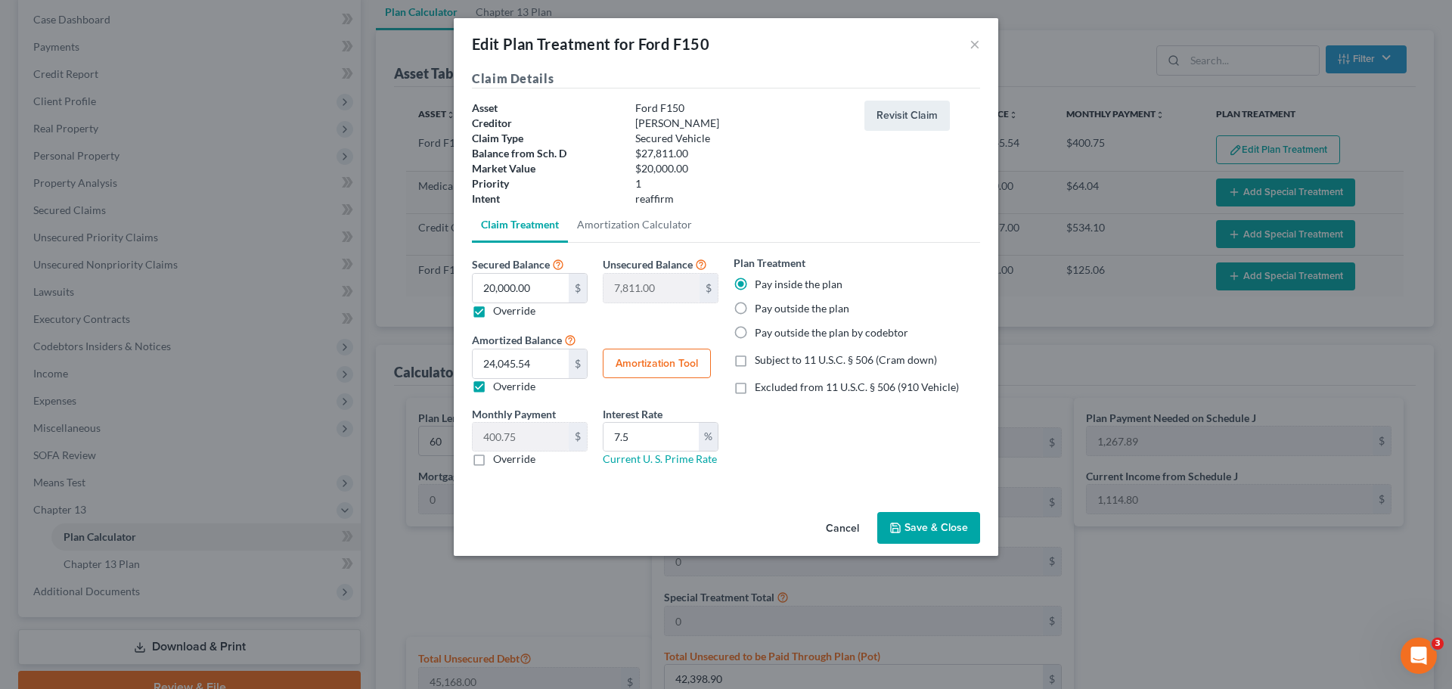
click at [632, 366] on button "Amortization Tool" at bounding box center [657, 364] width 108 height 30
type input "20,000.00"
type input "7.5"
type input "60"
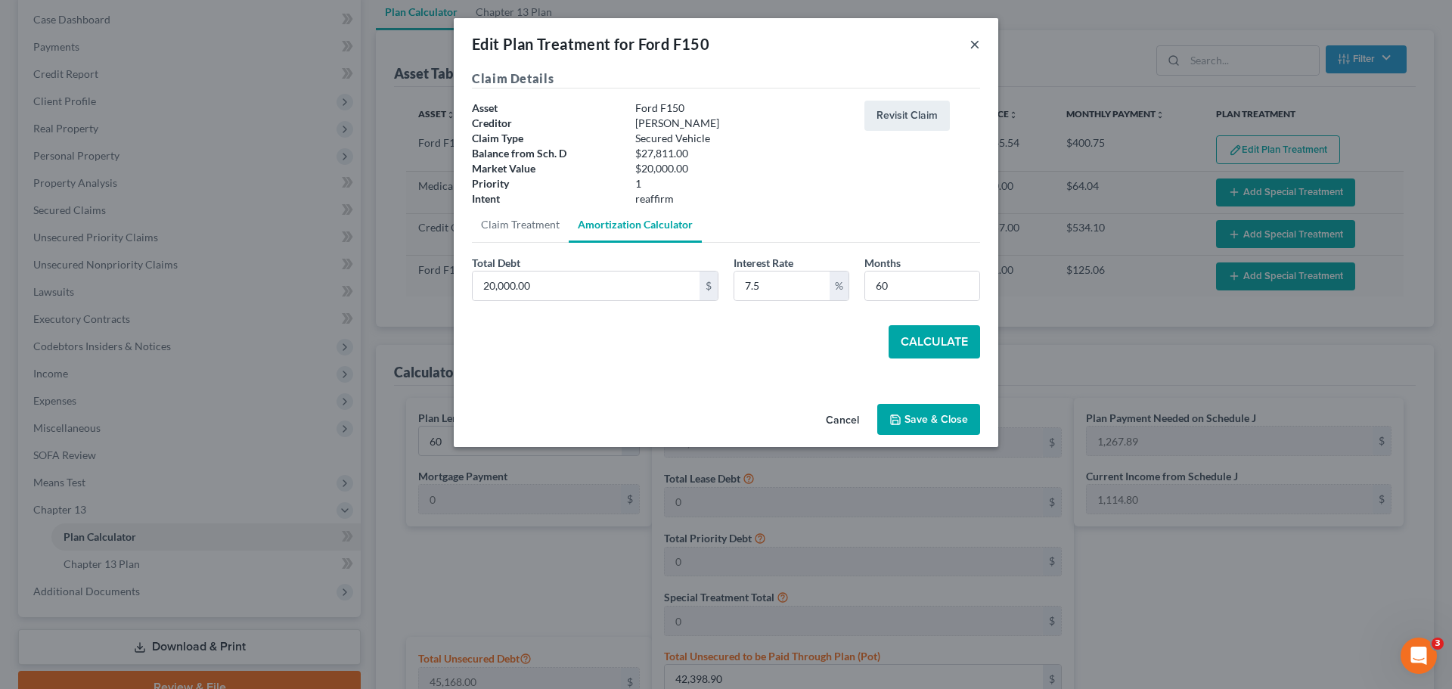
click at [976, 42] on button "×" at bounding box center [974, 44] width 11 height 18
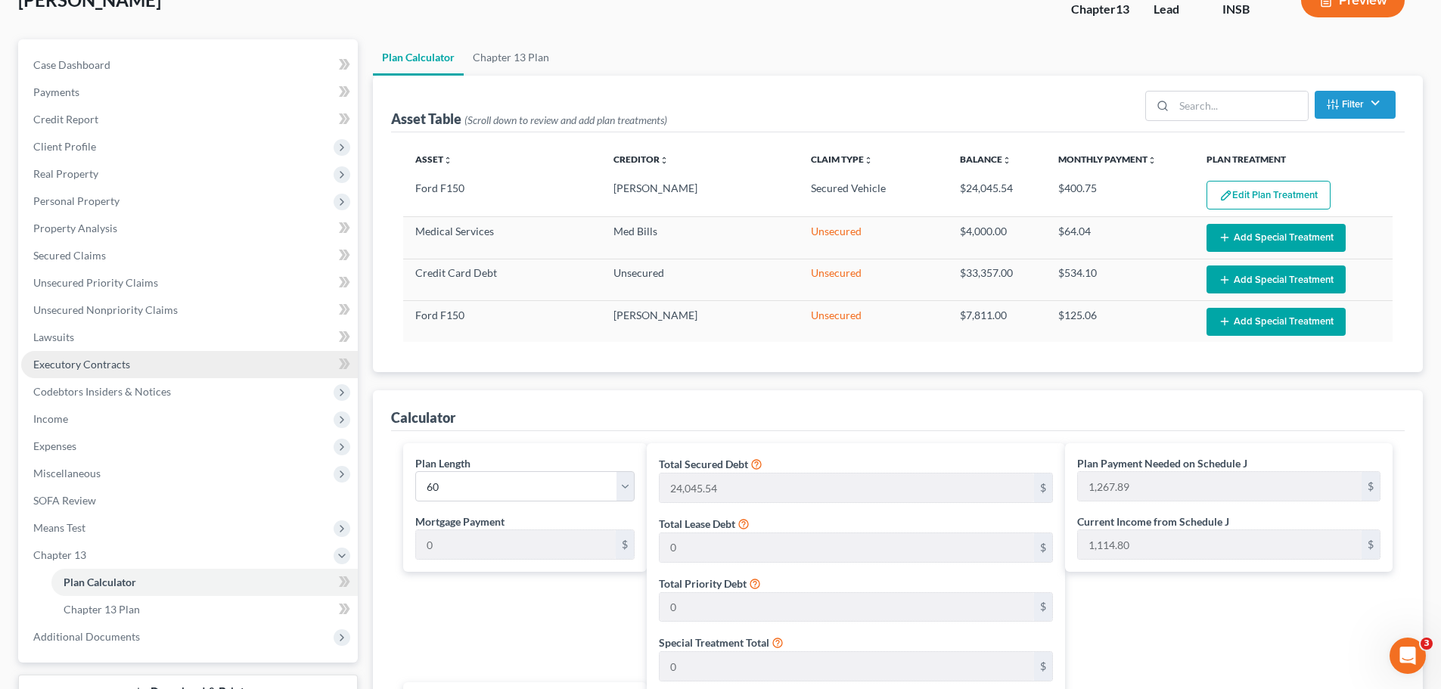
scroll to position [302, 0]
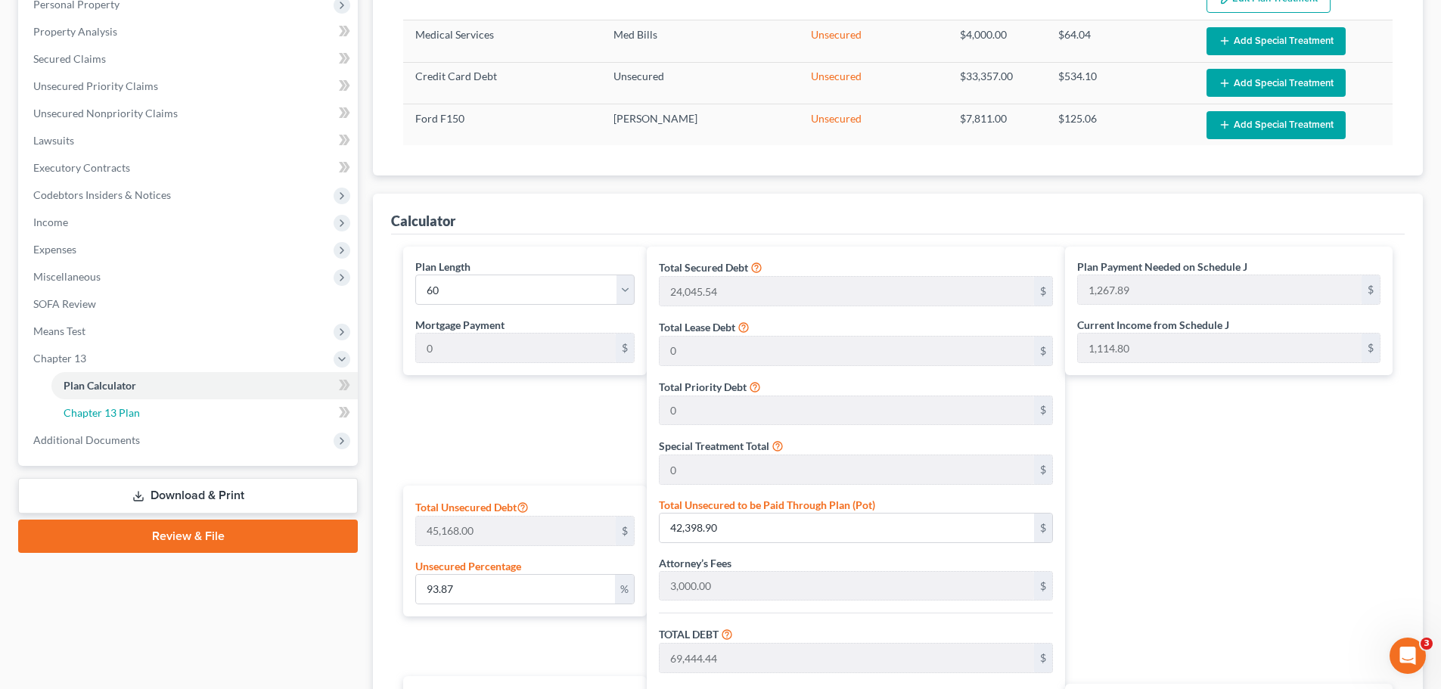
drag, startPoint x: 85, startPoint y: 412, endPoint x: 580, endPoint y: 396, distance: 495.6
click at [85, 412] on span "Chapter 13 Plan" at bounding box center [102, 412] width 76 height 13
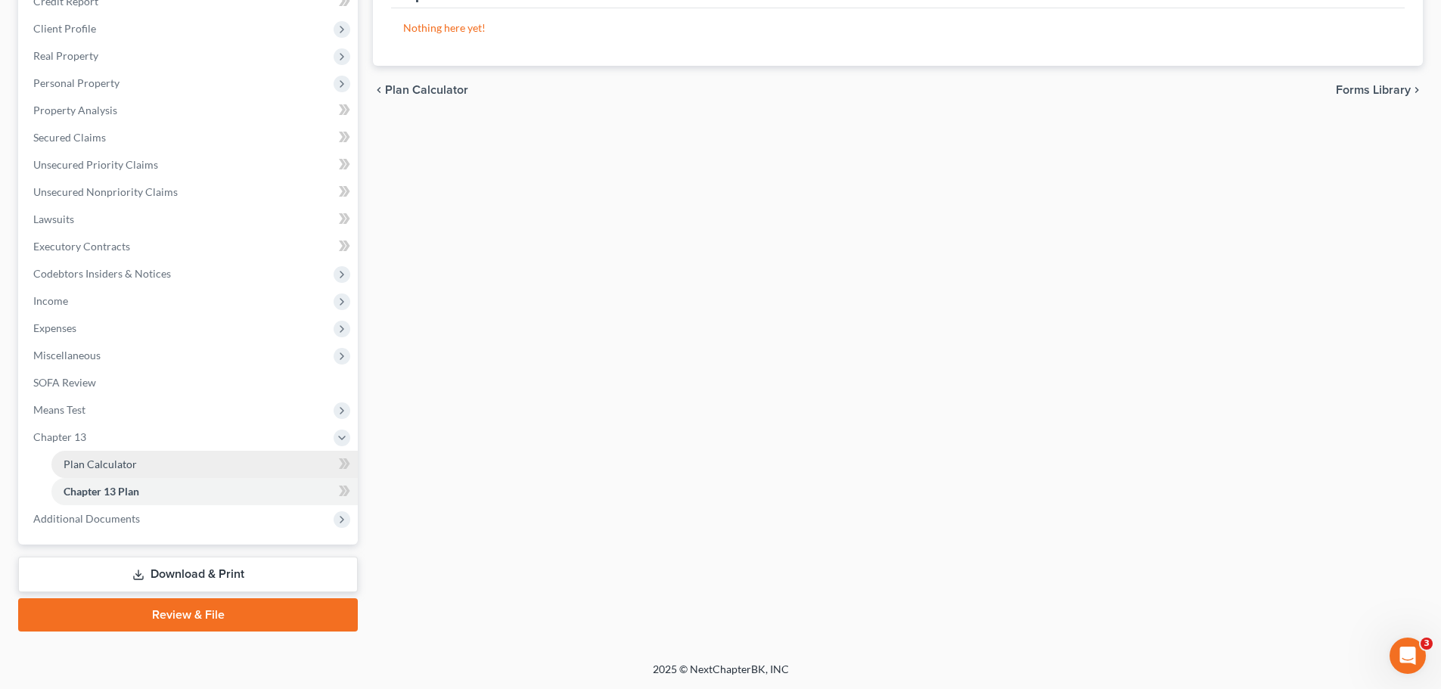
click at [127, 470] on link "Plan Calculator" at bounding box center [204, 464] width 306 height 27
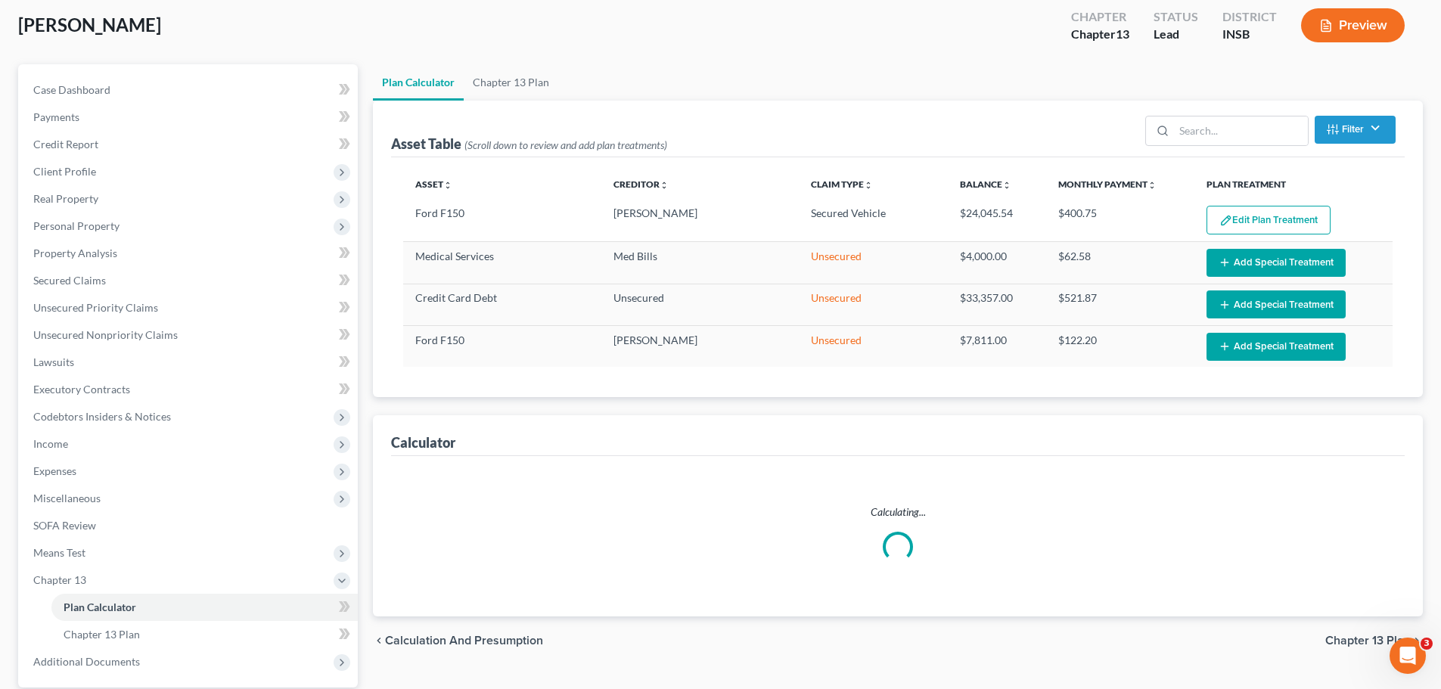
scroll to position [224, 0]
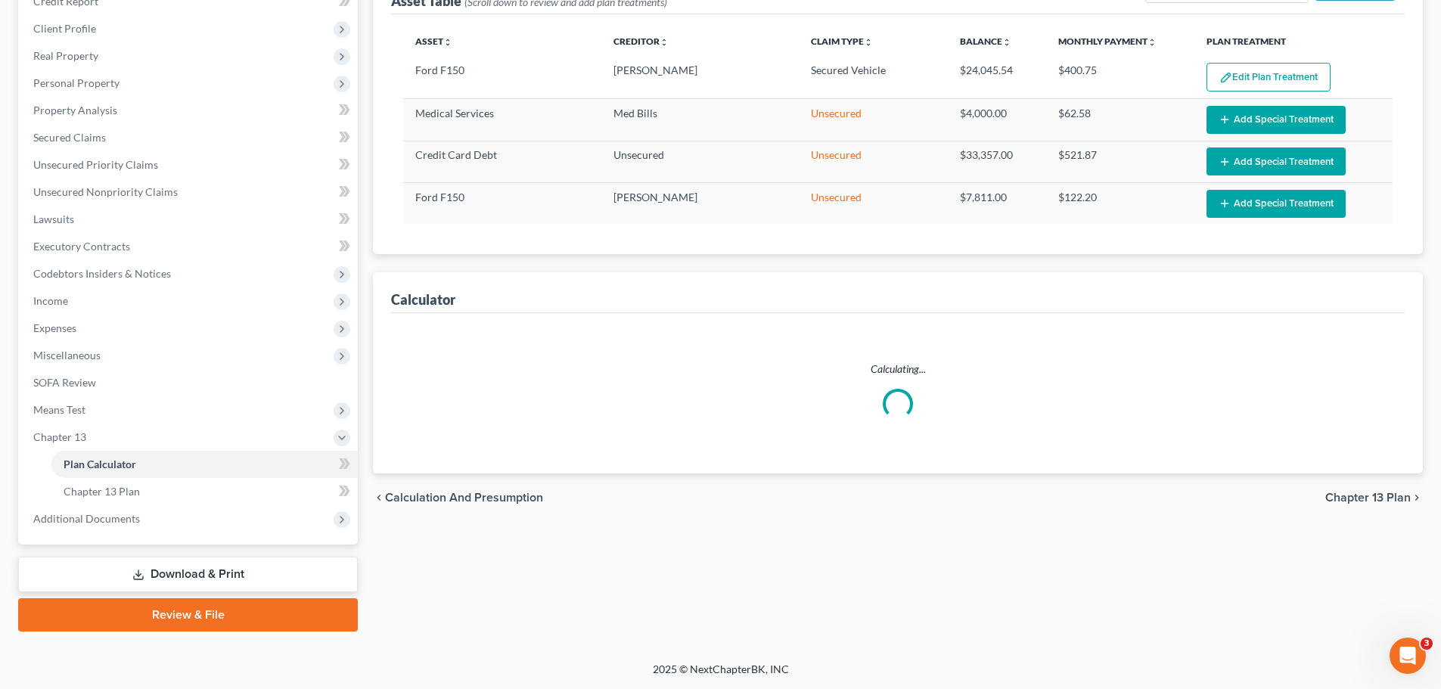
select select "59"
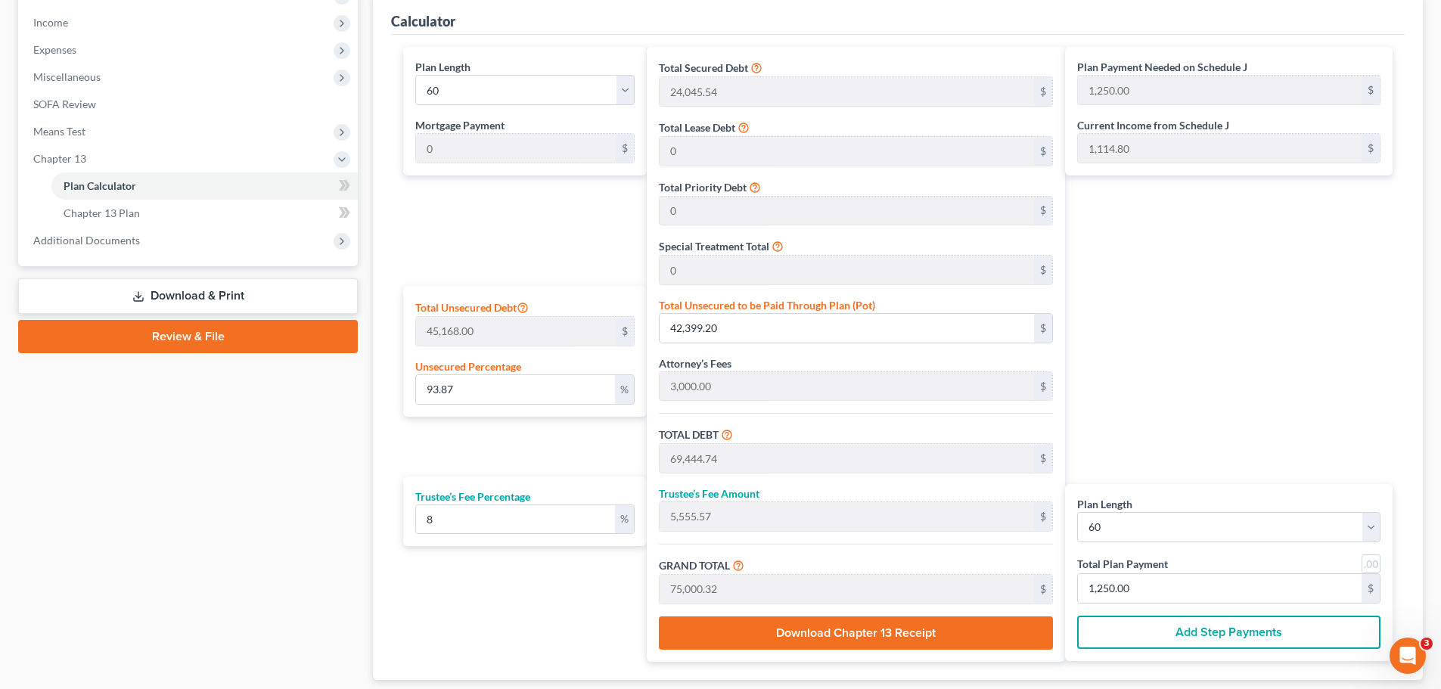
scroll to position [296, 0]
